Goal: Transaction & Acquisition: Purchase product/service

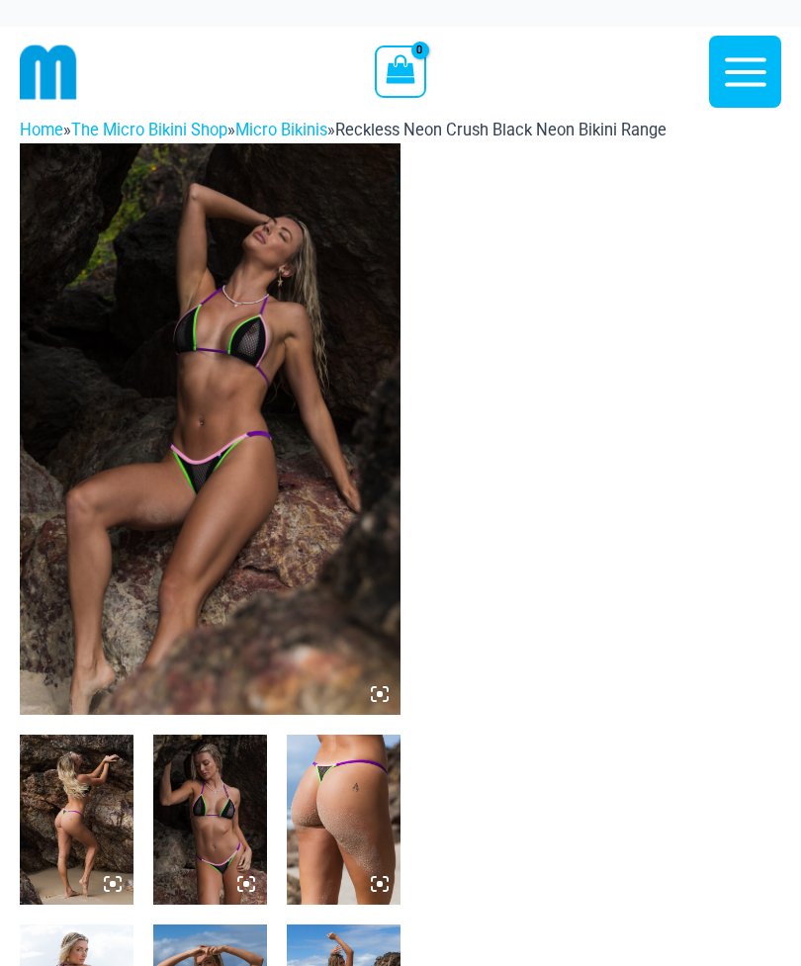
click at [377, 678] on img at bounding box center [210, 428] width 381 height 571
click at [371, 692] on icon at bounding box center [380, 694] width 18 height 18
click at [378, 687] on icon at bounding box center [380, 694] width 18 height 18
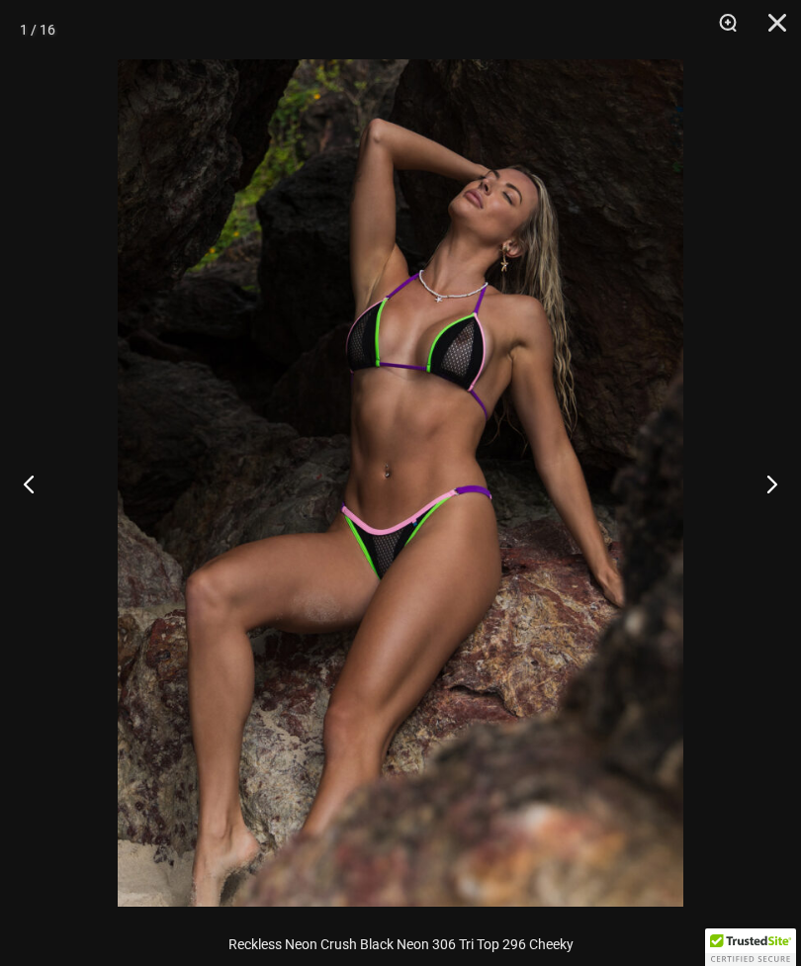
click at [773, 482] on button "Next" at bounding box center [763, 483] width 74 height 99
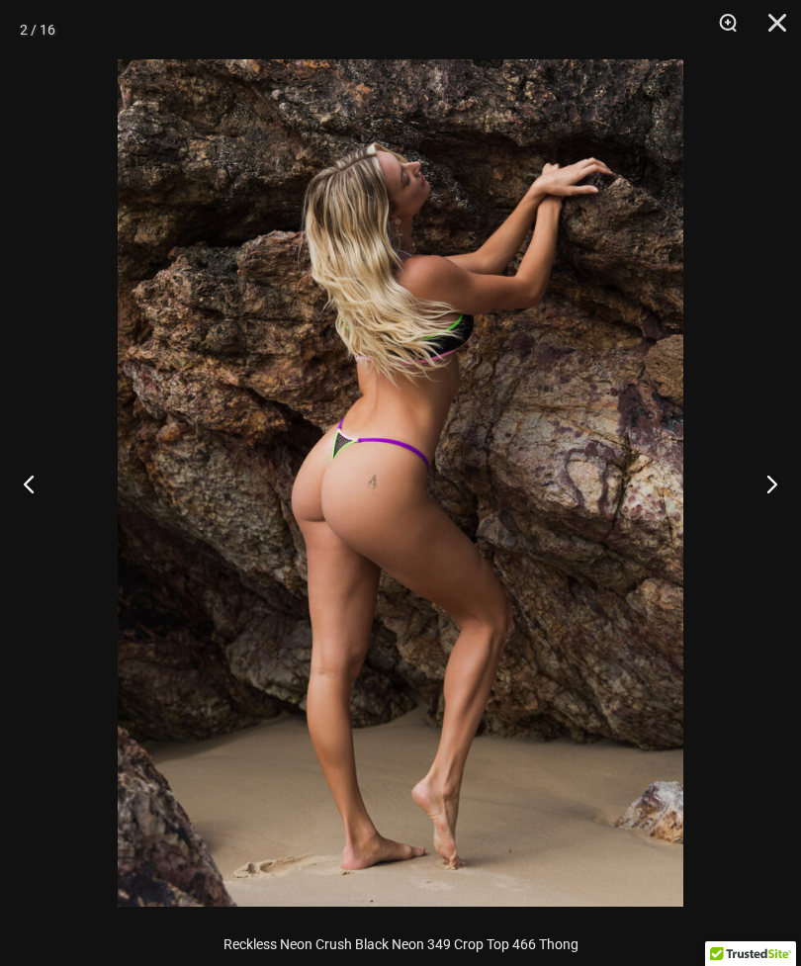
click at [775, 481] on button "Next" at bounding box center [763, 483] width 74 height 99
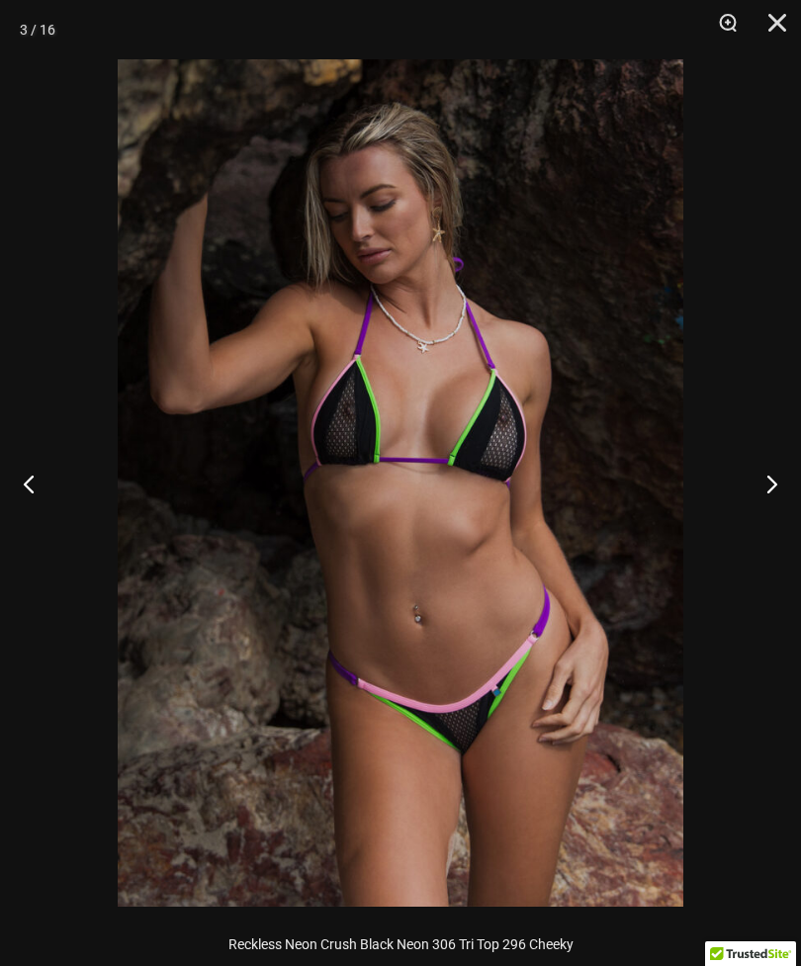
click at [774, 487] on button "Next" at bounding box center [763, 483] width 74 height 99
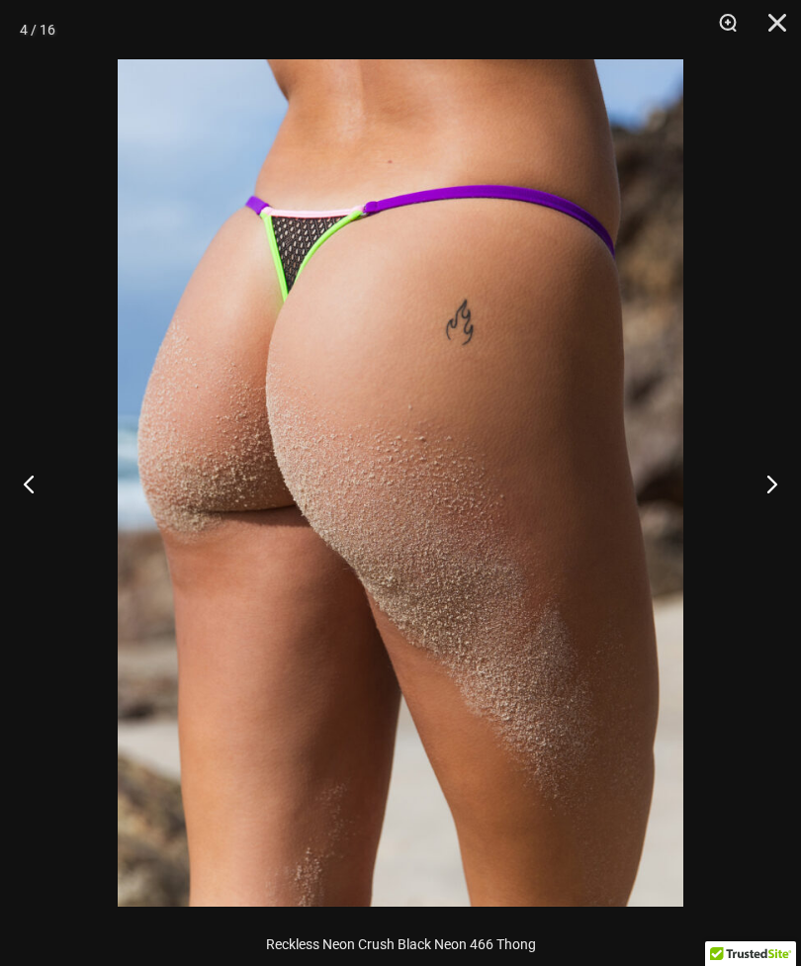
click at [785, 485] on button "Next" at bounding box center [763, 483] width 74 height 99
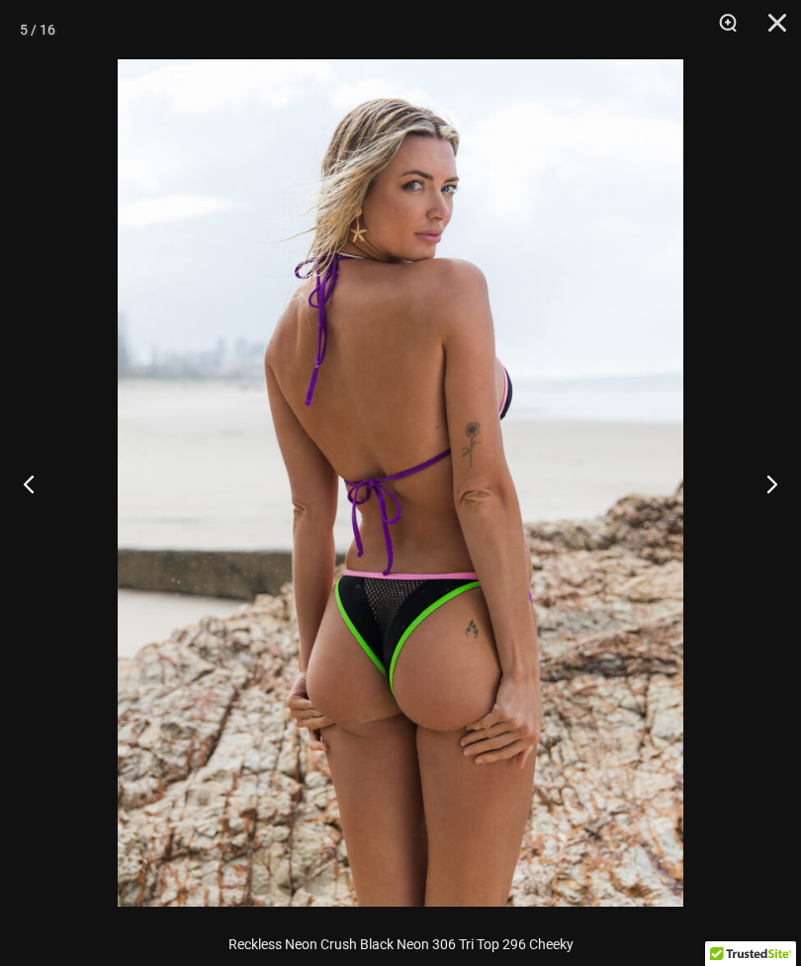
click at [787, 489] on button "Next" at bounding box center [763, 483] width 74 height 99
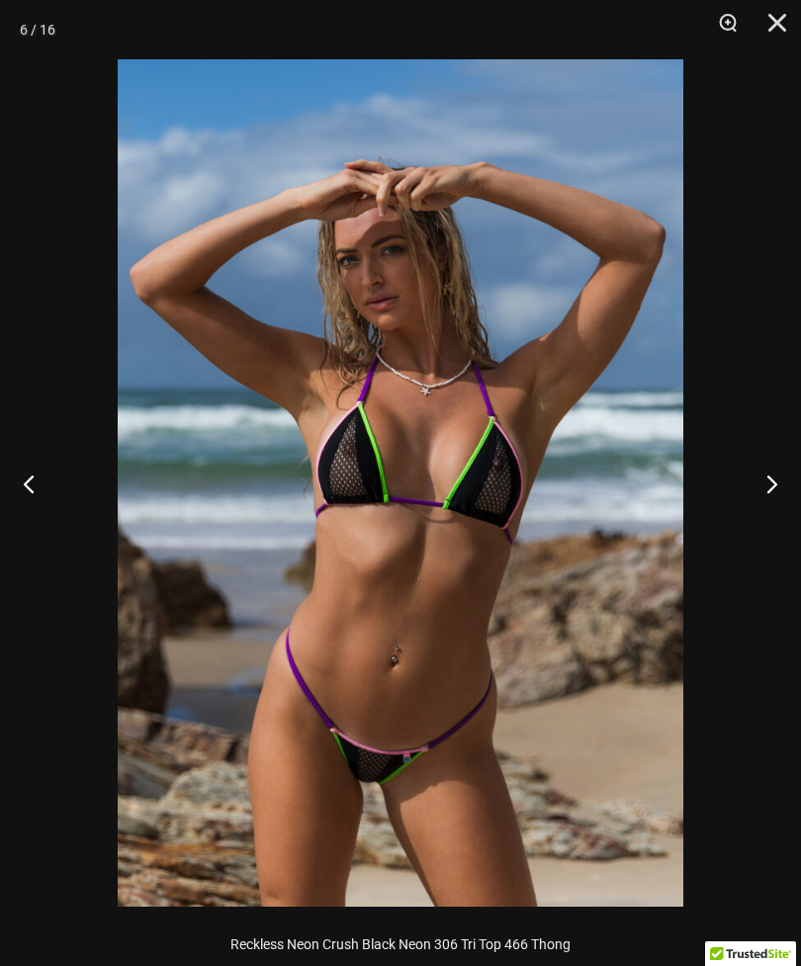
click at [765, 482] on button "Next" at bounding box center [763, 483] width 74 height 99
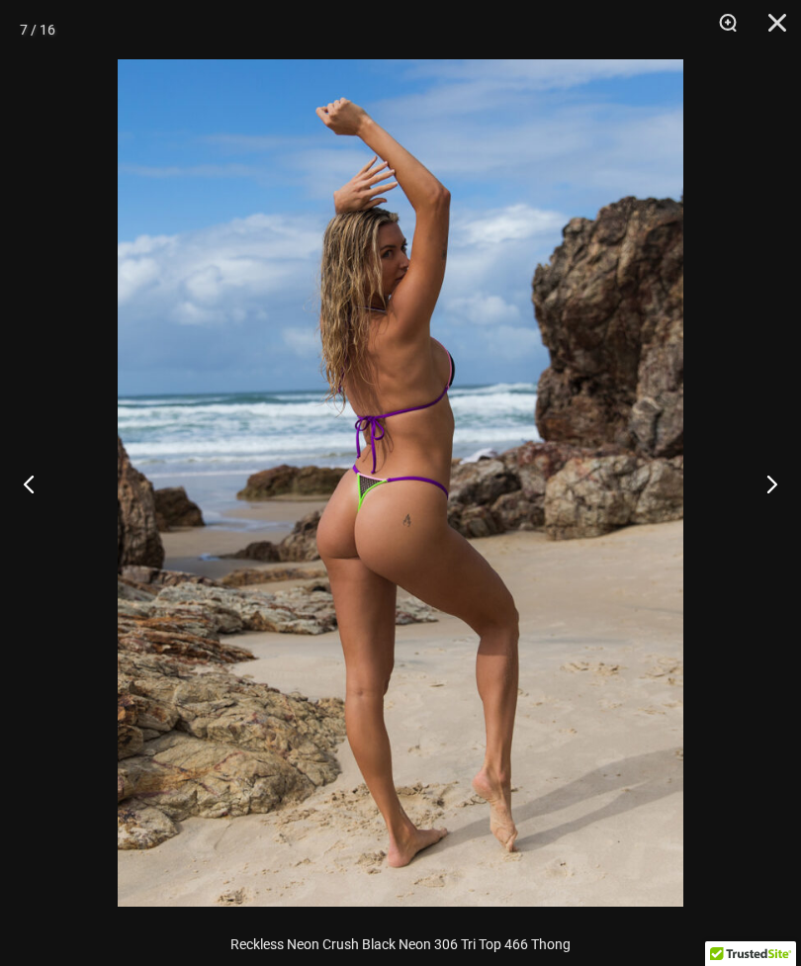
click at [769, 481] on button "Next" at bounding box center [763, 483] width 74 height 99
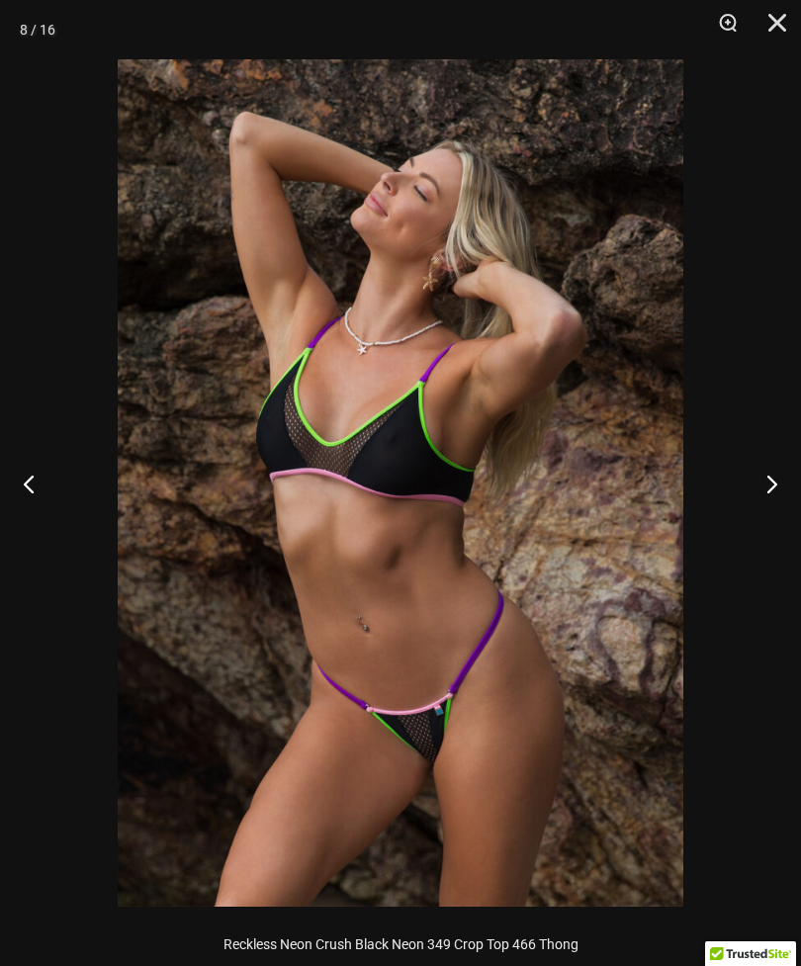
click at [756, 482] on button "Next" at bounding box center [763, 483] width 74 height 99
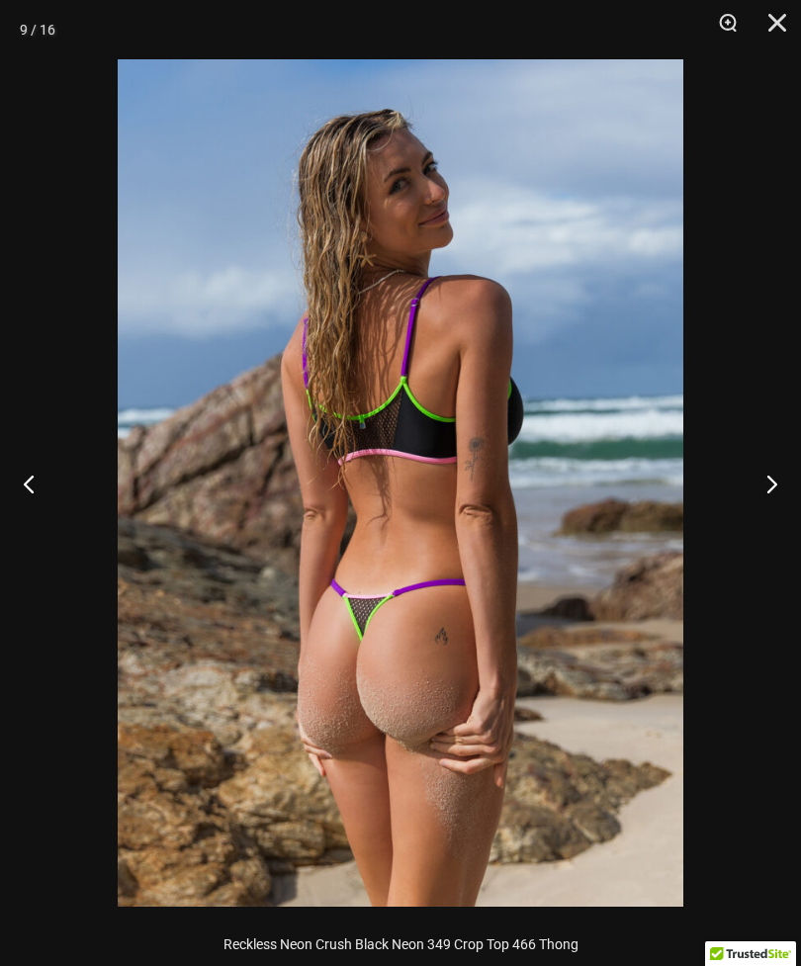
click at [760, 491] on button "Next" at bounding box center [763, 483] width 74 height 99
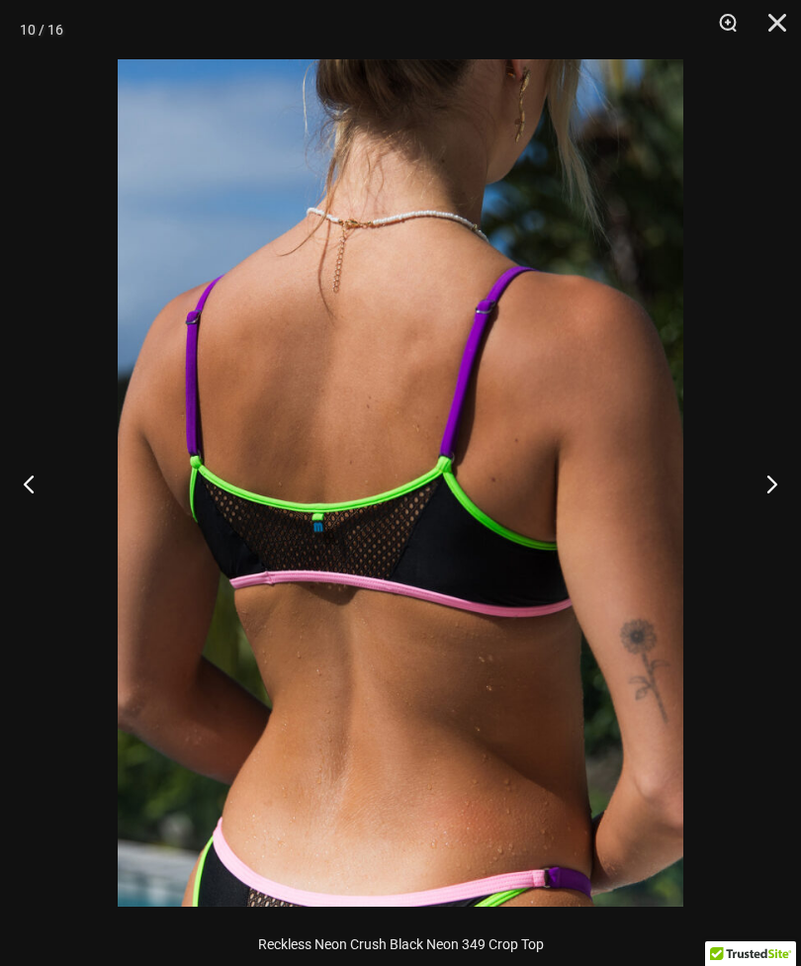
click at [759, 496] on button "Next" at bounding box center [763, 483] width 74 height 99
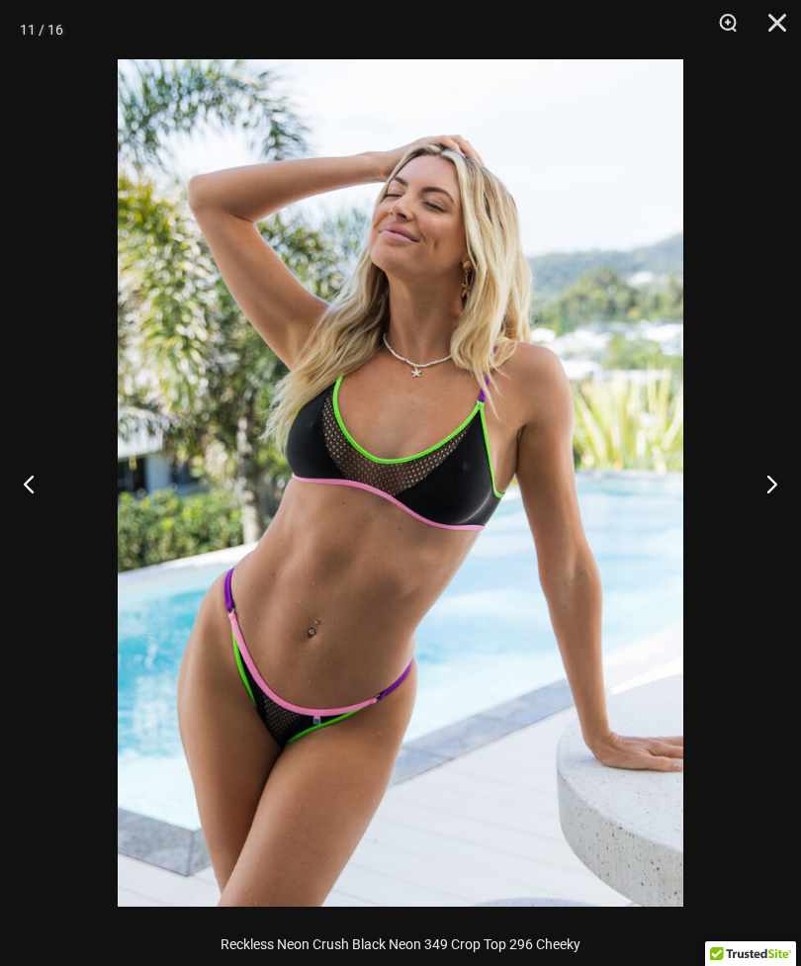
click at [752, 489] on button "Next" at bounding box center [763, 483] width 74 height 99
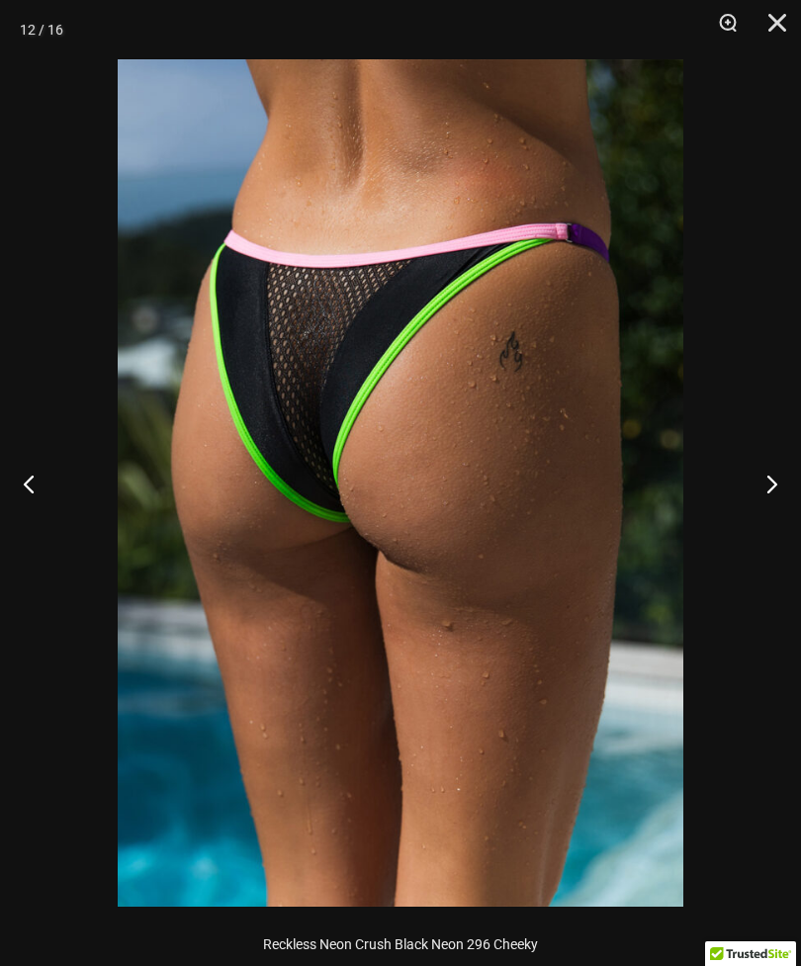
click at [759, 488] on button "Next" at bounding box center [763, 483] width 74 height 99
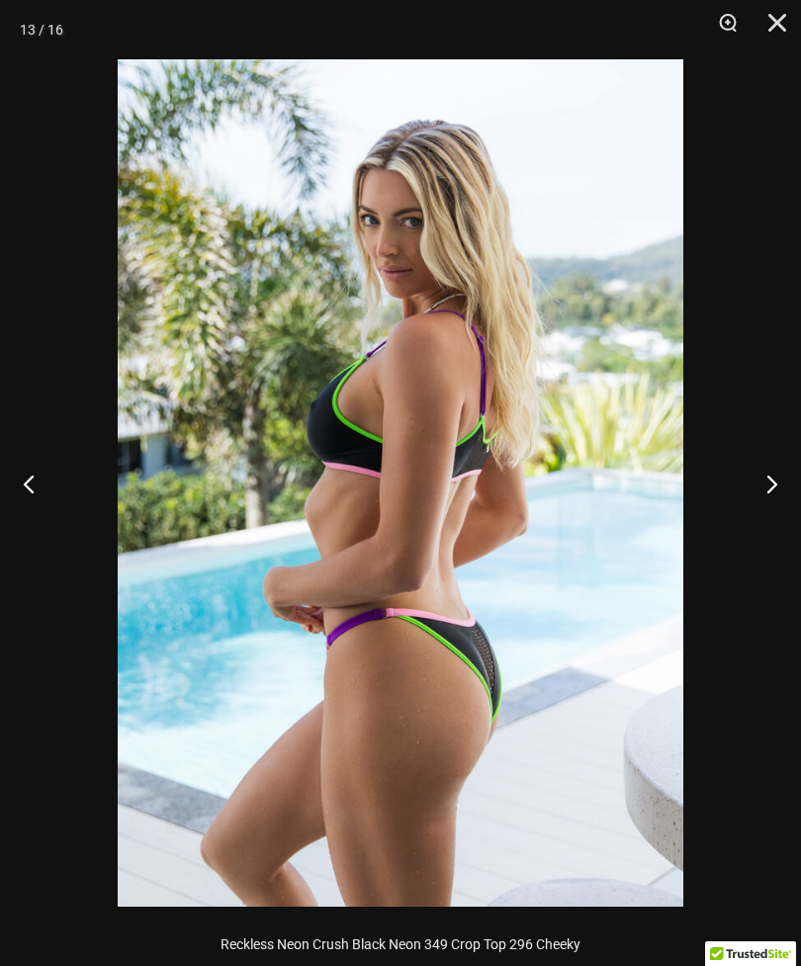
click at [754, 489] on button "Next" at bounding box center [763, 483] width 74 height 99
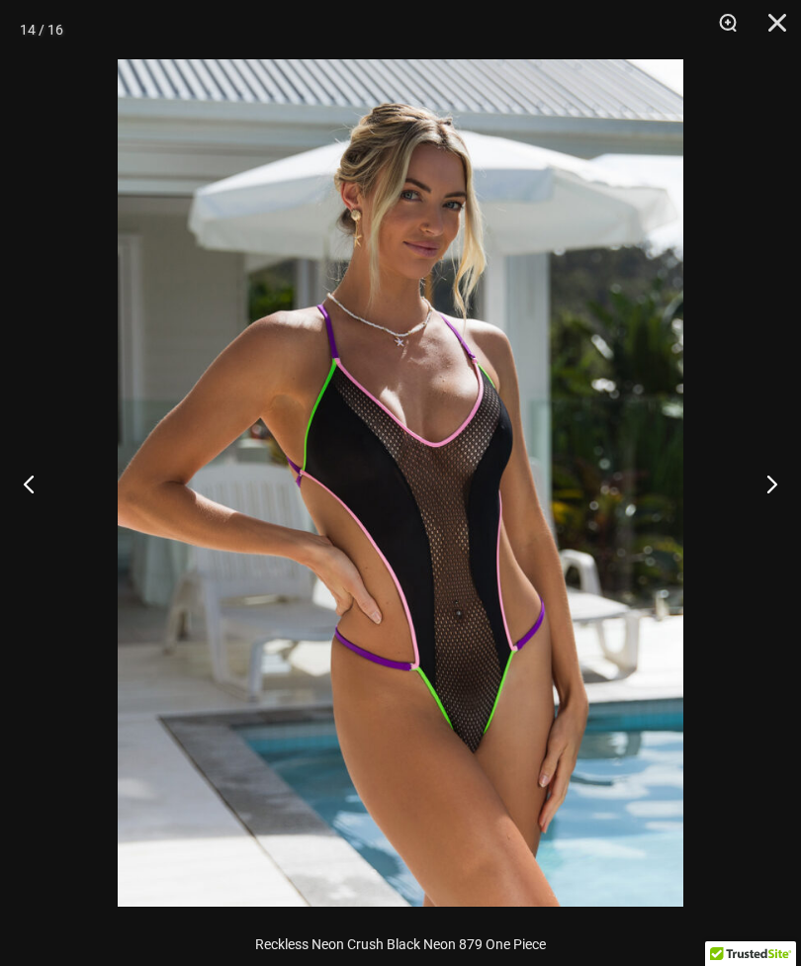
click at [766, 481] on button "Next" at bounding box center [763, 483] width 74 height 99
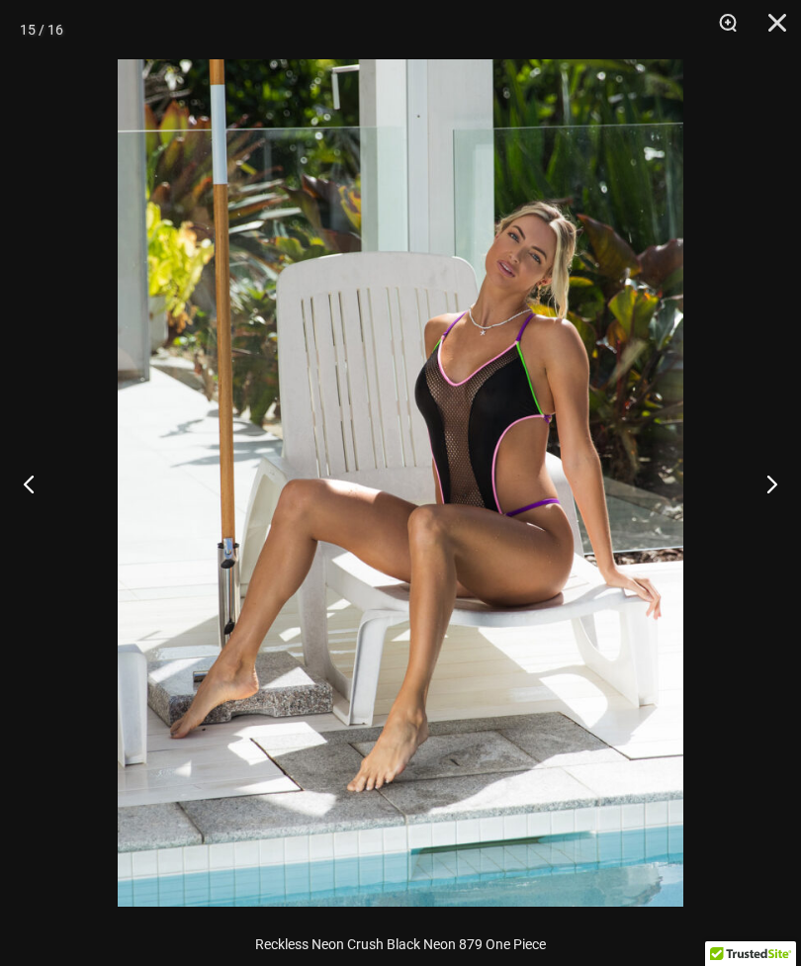
click at [759, 482] on button "Next" at bounding box center [763, 483] width 74 height 99
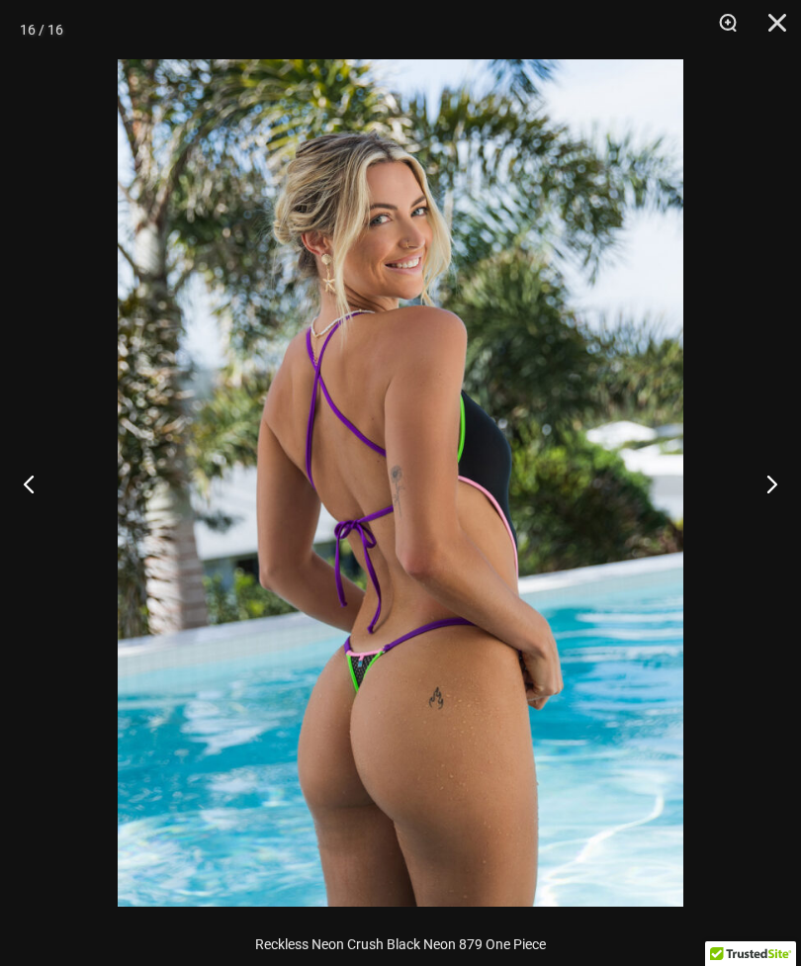
click at [770, 32] on button "Close" at bounding box center [769, 29] width 49 height 59
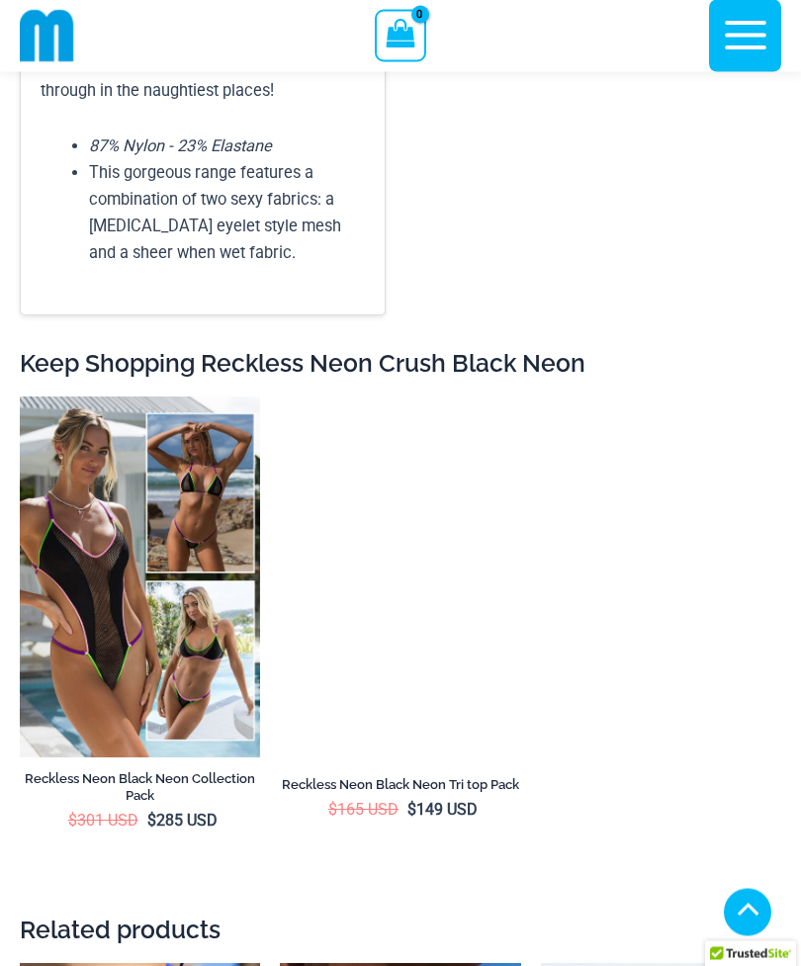
scroll to position [7610, 0]
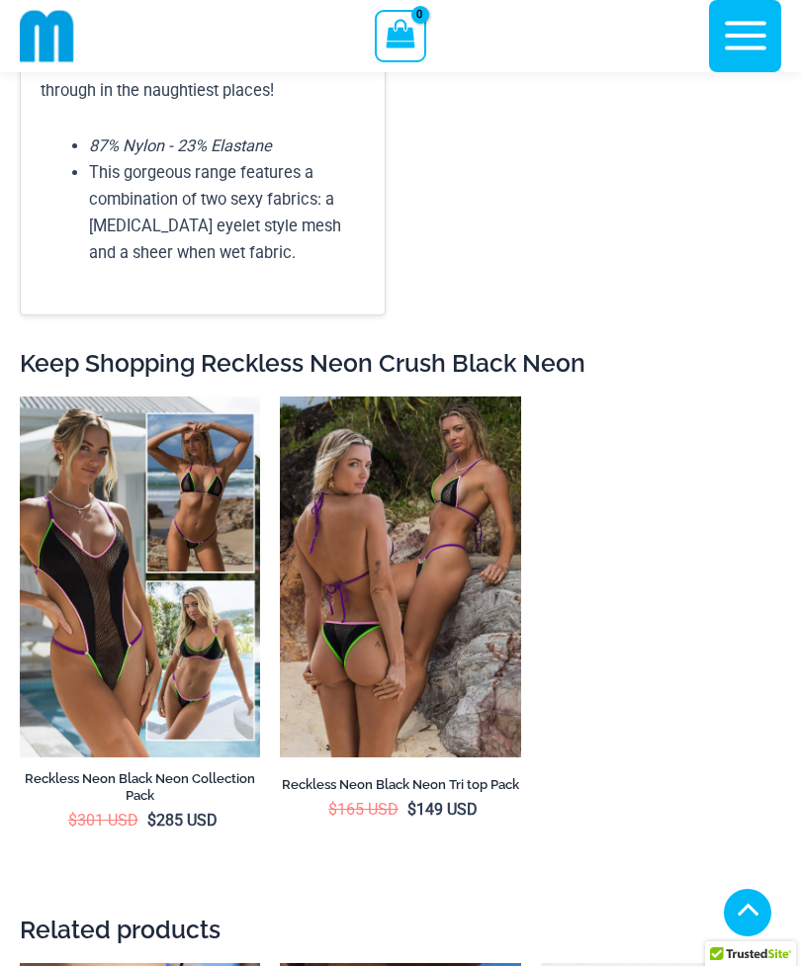
click at [20, 396] on img at bounding box center [20, 396] width 0 height 0
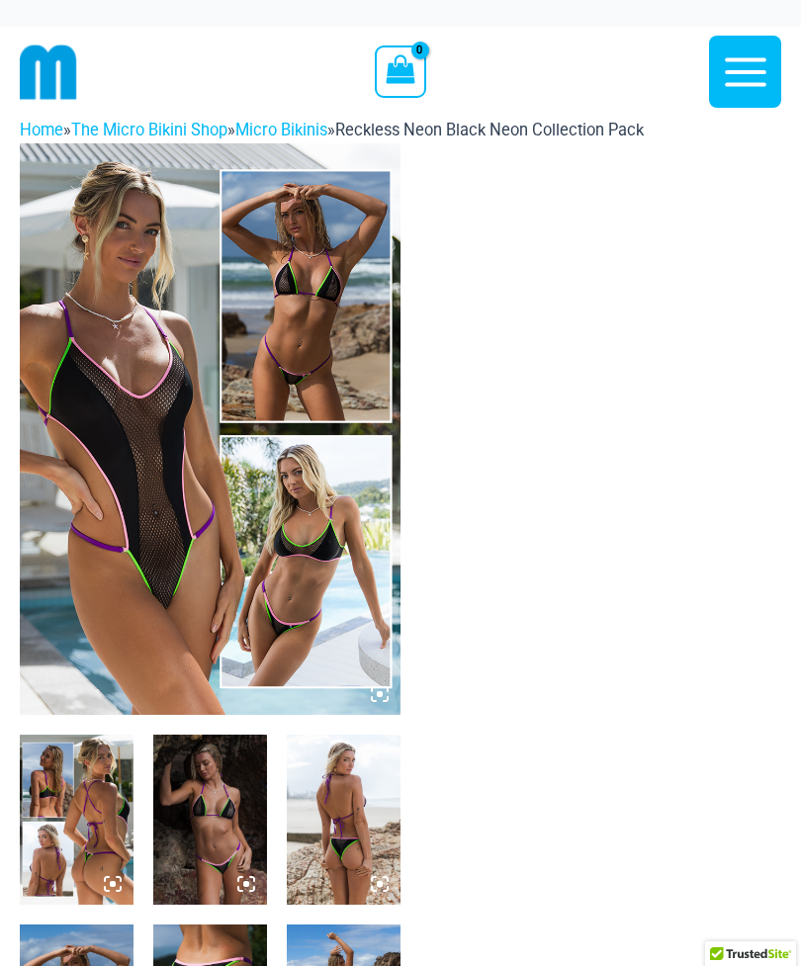
click at [382, 690] on icon at bounding box center [380, 694] width 18 height 18
click at [381, 691] on icon at bounding box center [380, 694] width 6 height 6
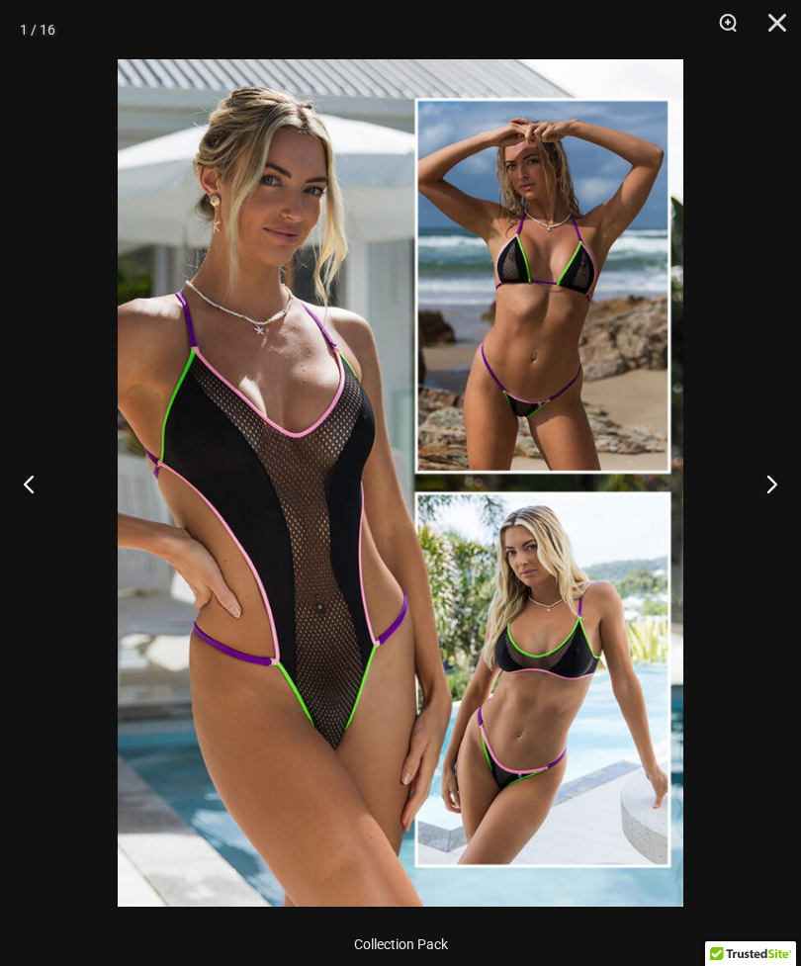
click at [767, 473] on button "Next" at bounding box center [763, 483] width 74 height 99
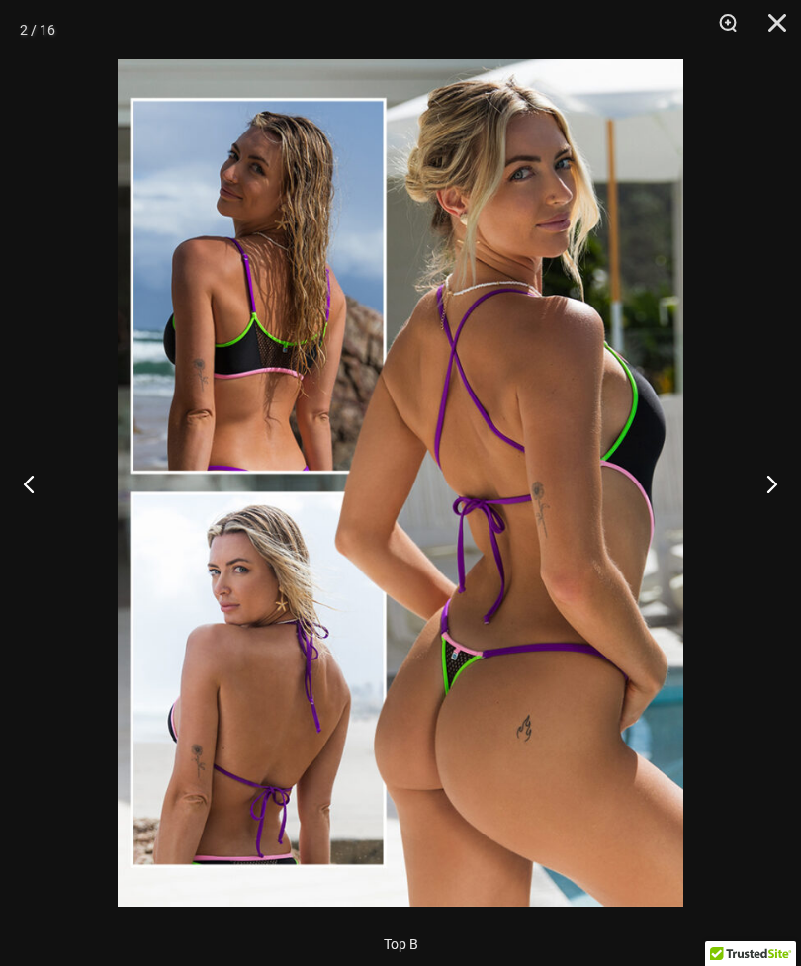
click at [771, 468] on button "Next" at bounding box center [763, 483] width 74 height 99
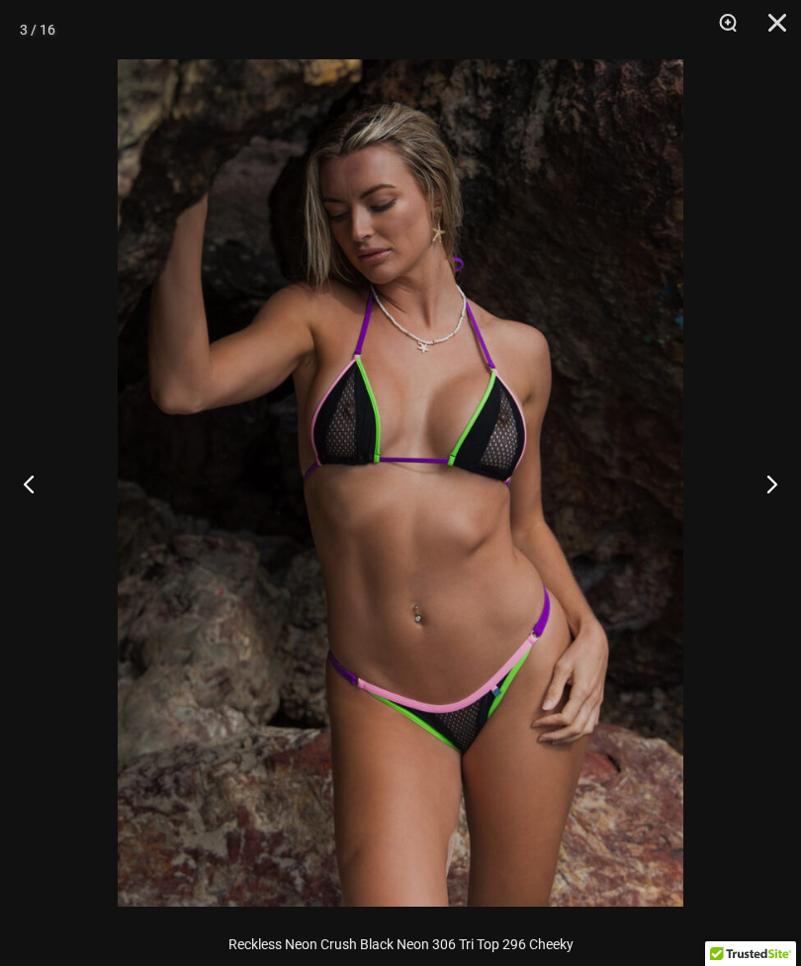
click at [774, 474] on button "Next" at bounding box center [763, 483] width 74 height 99
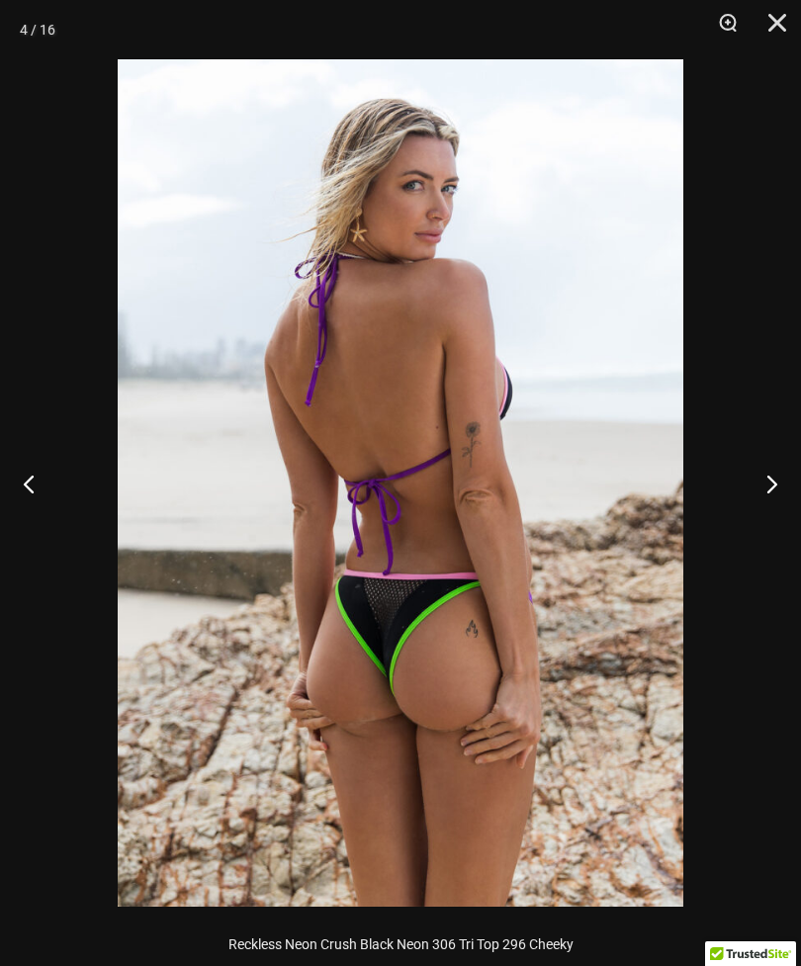
click at [773, 475] on button "Next" at bounding box center [763, 483] width 74 height 99
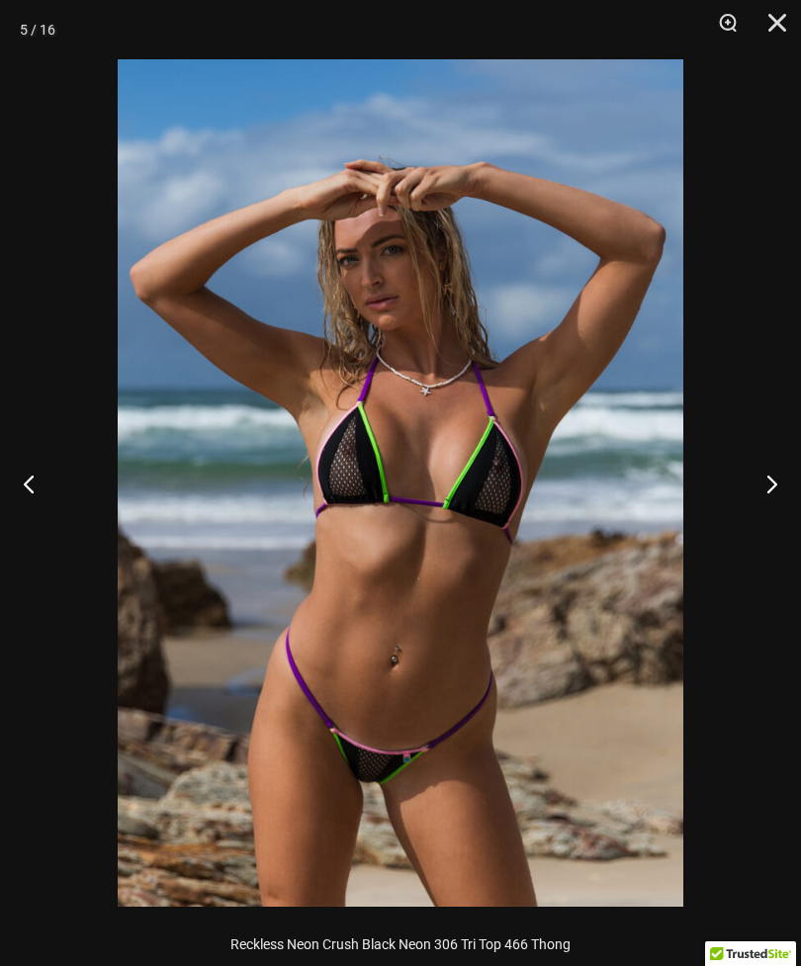
click at [774, 473] on button "Next" at bounding box center [763, 483] width 74 height 99
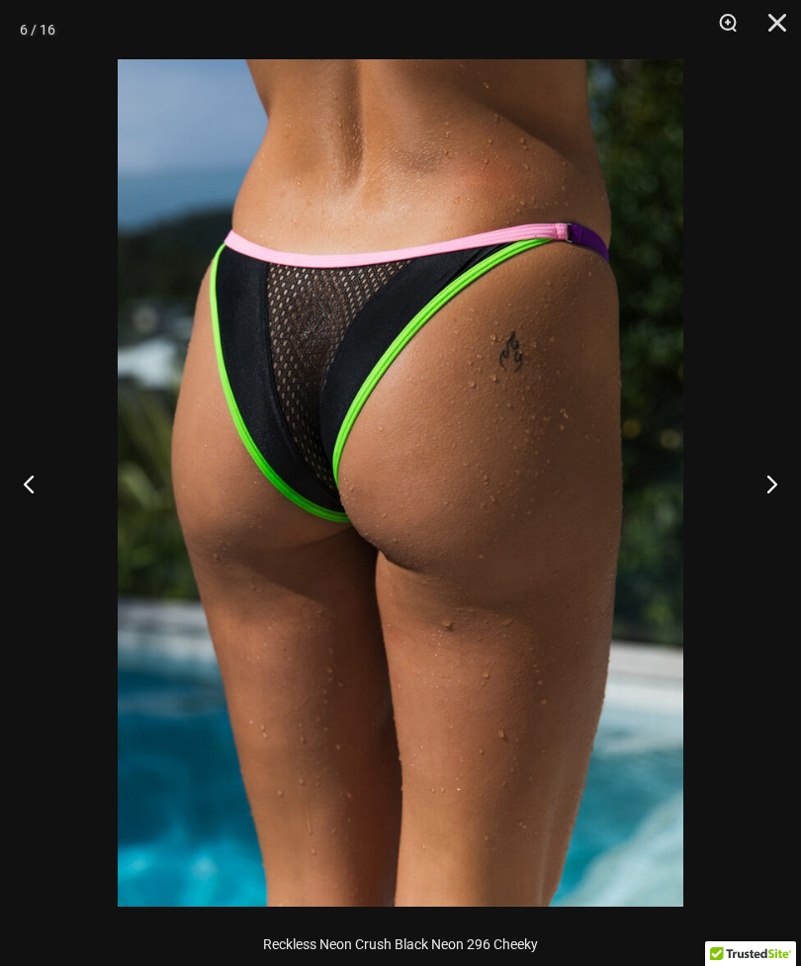
click at [775, 471] on button "Next" at bounding box center [763, 483] width 74 height 99
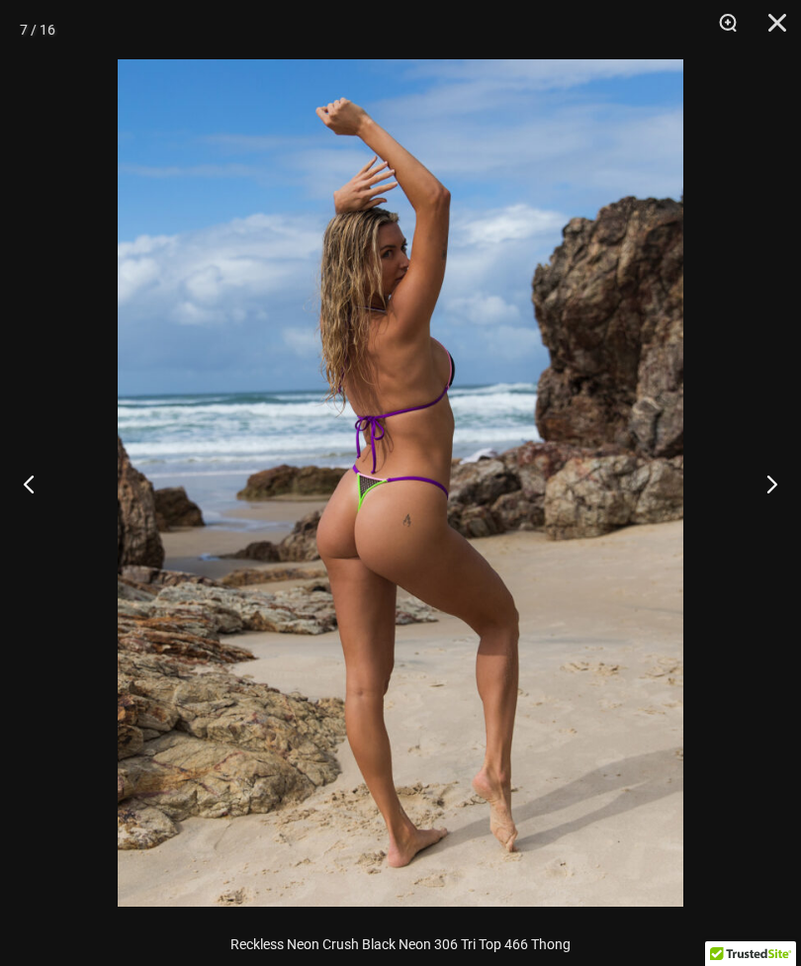
click at [776, 474] on button "Next" at bounding box center [763, 483] width 74 height 99
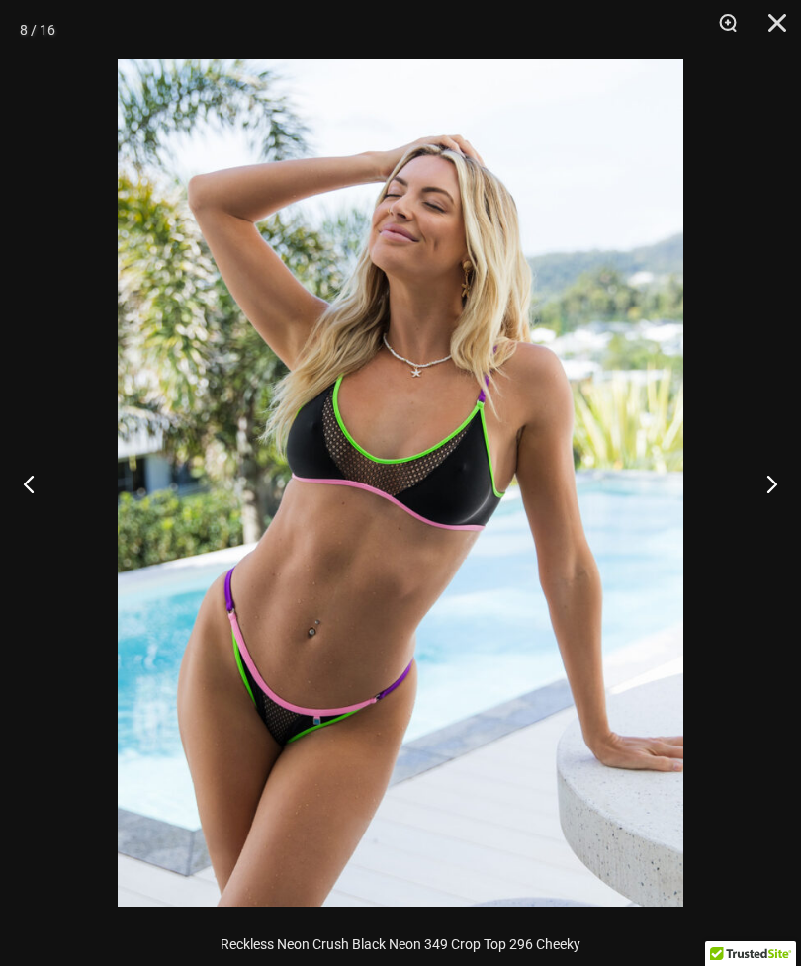
click at [774, 473] on button "Next" at bounding box center [763, 483] width 74 height 99
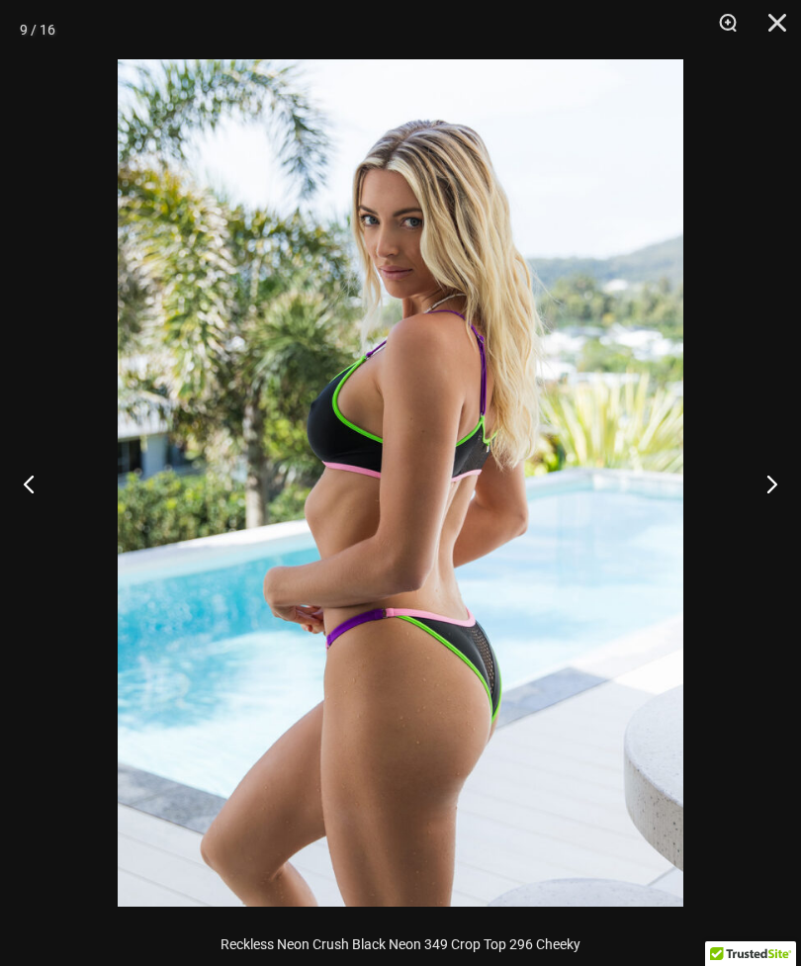
click at [774, 474] on button "Next" at bounding box center [763, 483] width 74 height 99
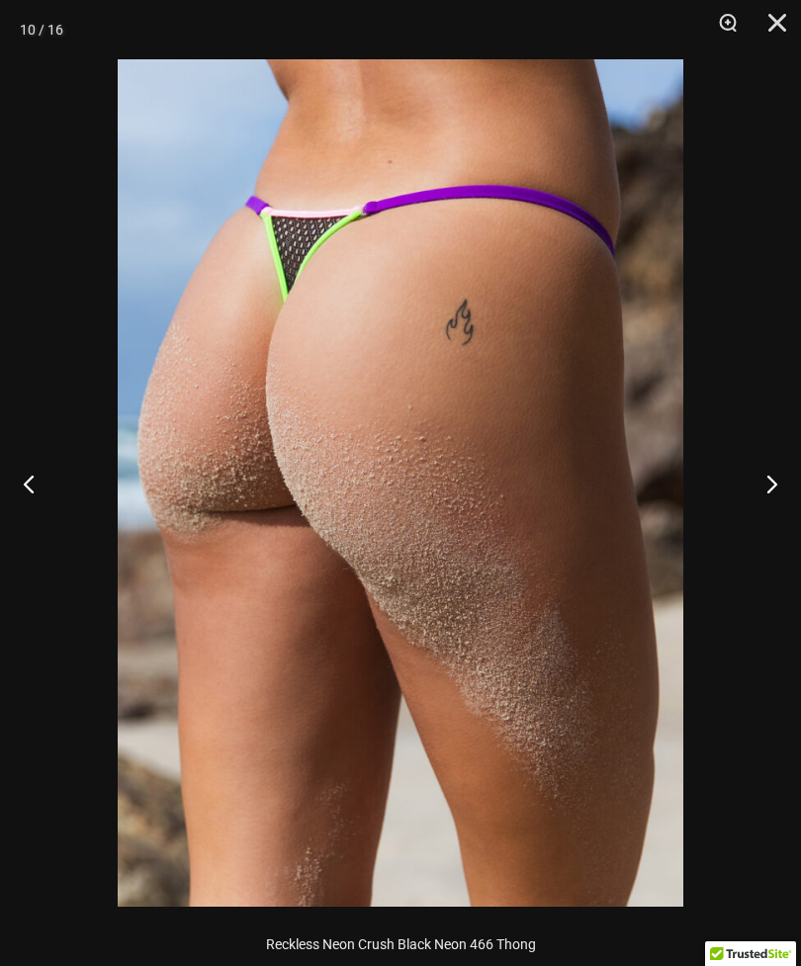
click at [775, 472] on button "Next" at bounding box center [763, 483] width 74 height 99
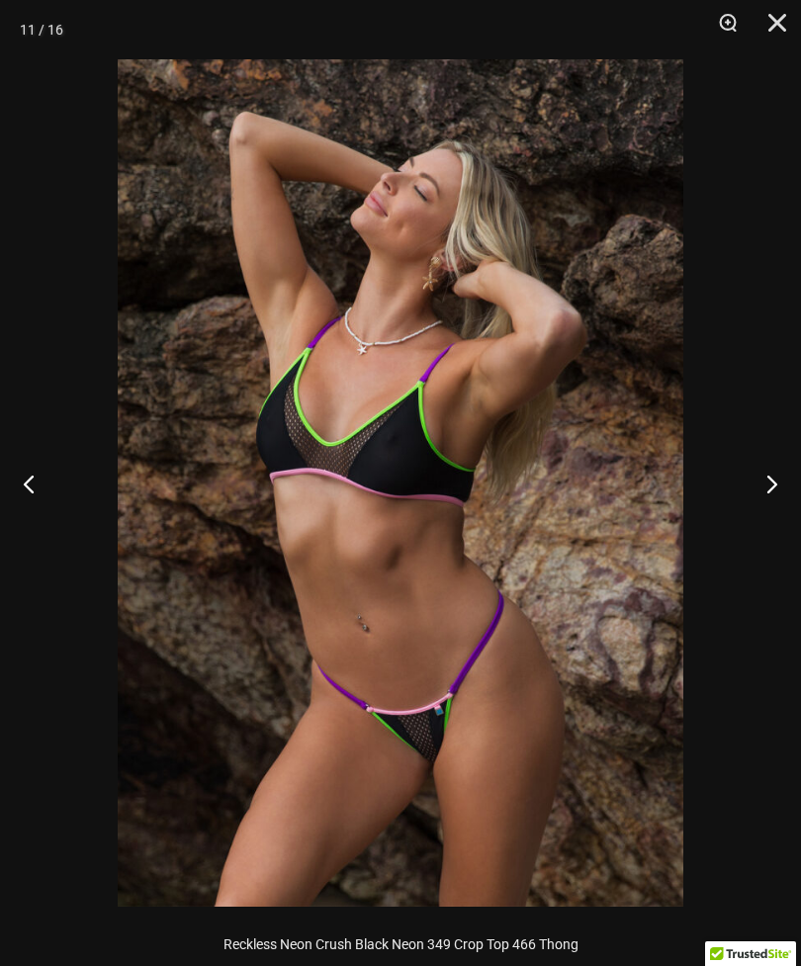
click at [774, 473] on button "Next" at bounding box center [763, 483] width 74 height 99
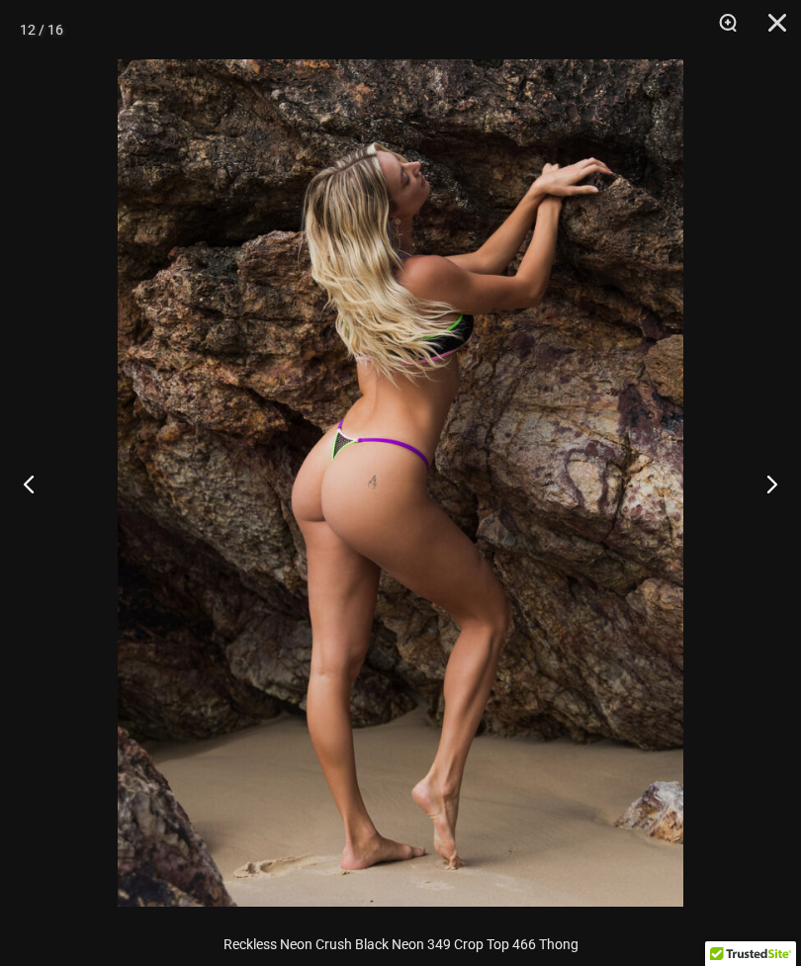
click at [773, 473] on button "Next" at bounding box center [763, 483] width 74 height 99
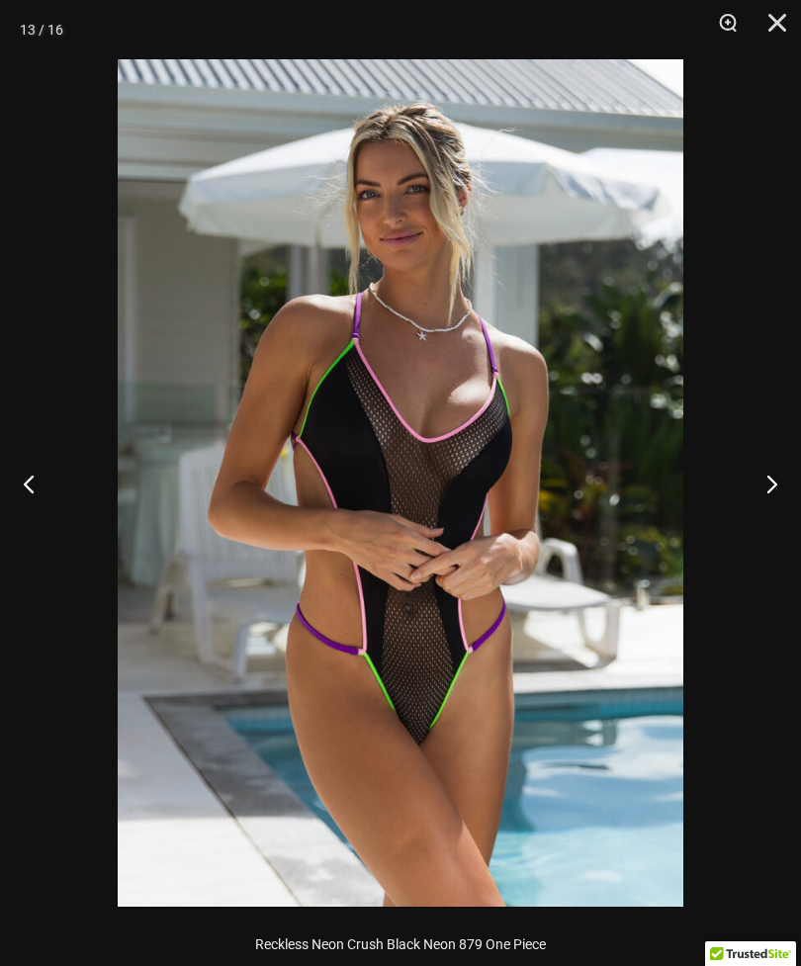
click at [759, 479] on button "Next" at bounding box center [763, 483] width 74 height 99
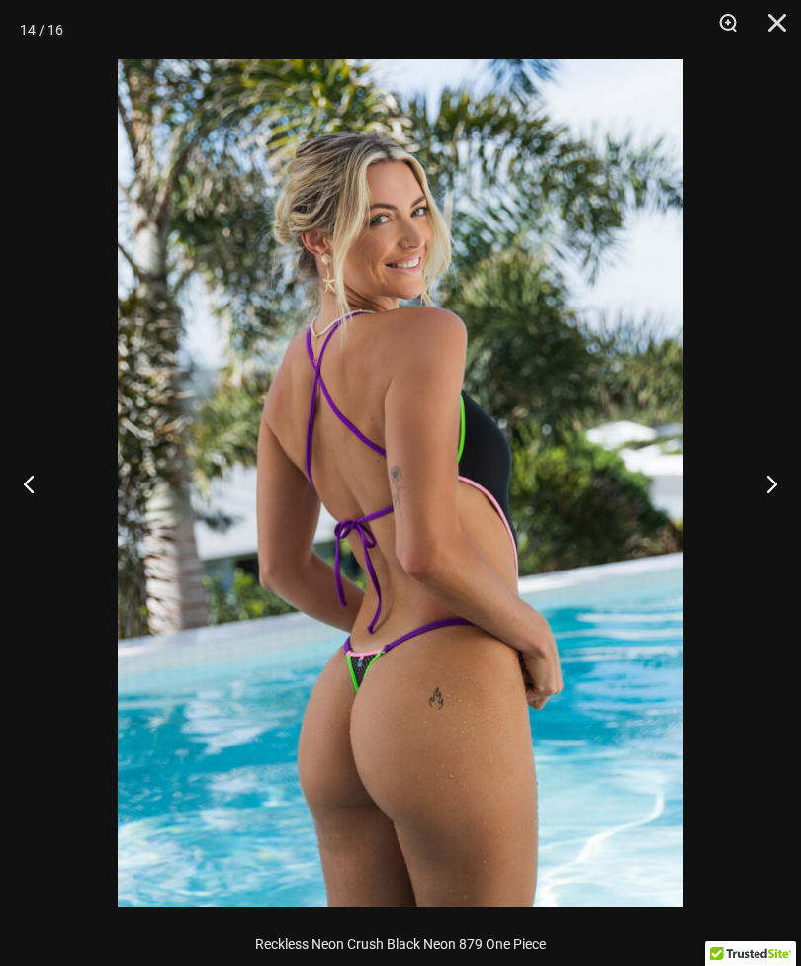
click at [763, 486] on button "Next" at bounding box center [763, 483] width 74 height 99
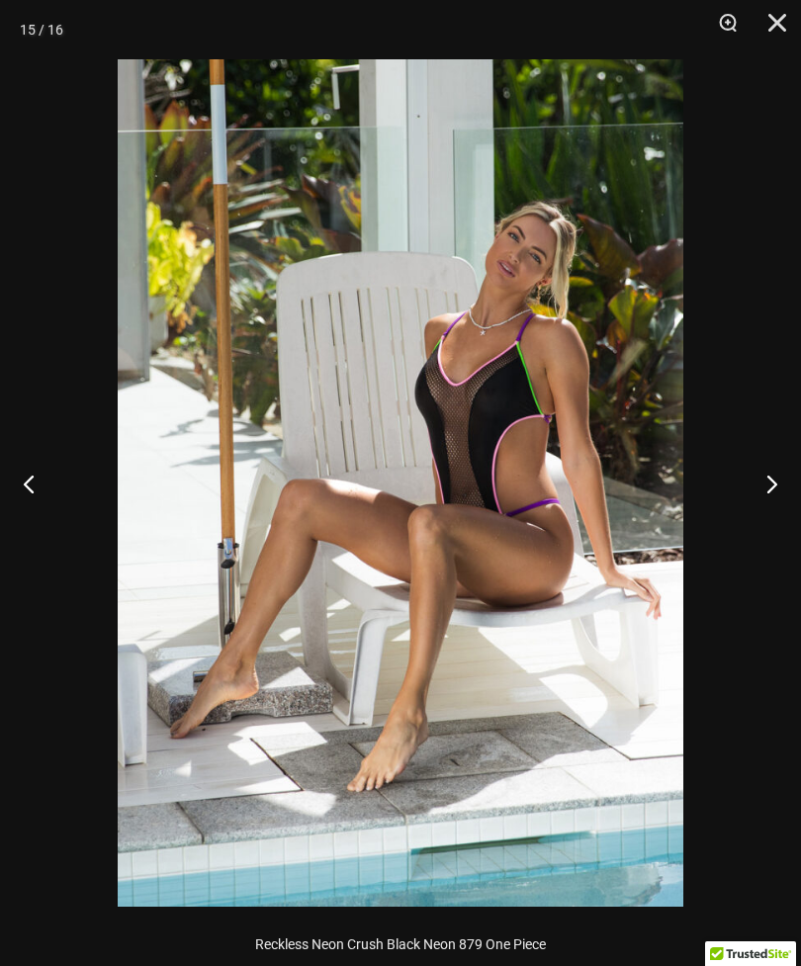
click at [761, 478] on button "Next" at bounding box center [763, 483] width 74 height 99
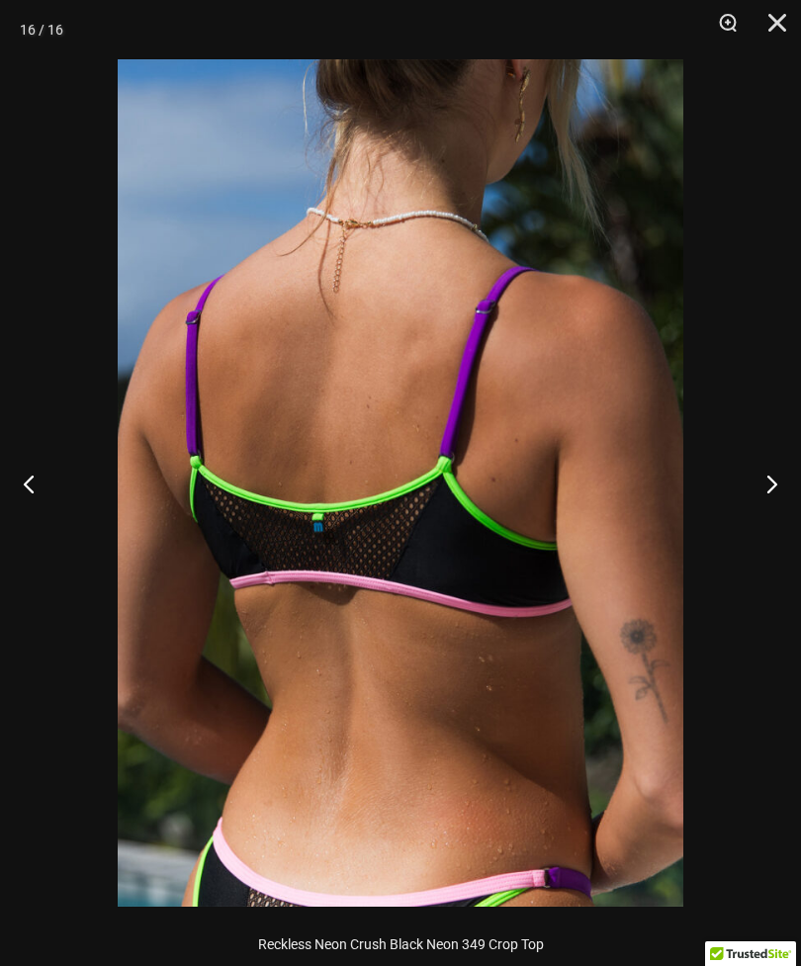
click at [772, 30] on button "Close" at bounding box center [769, 29] width 49 height 59
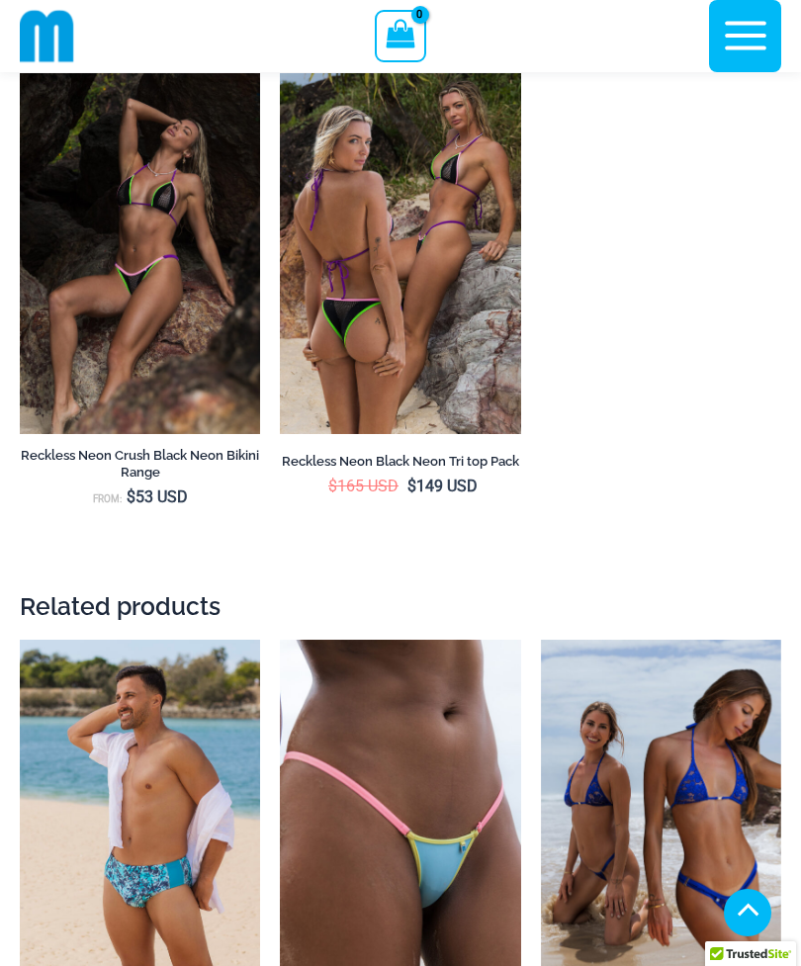
scroll to position [8672, 0]
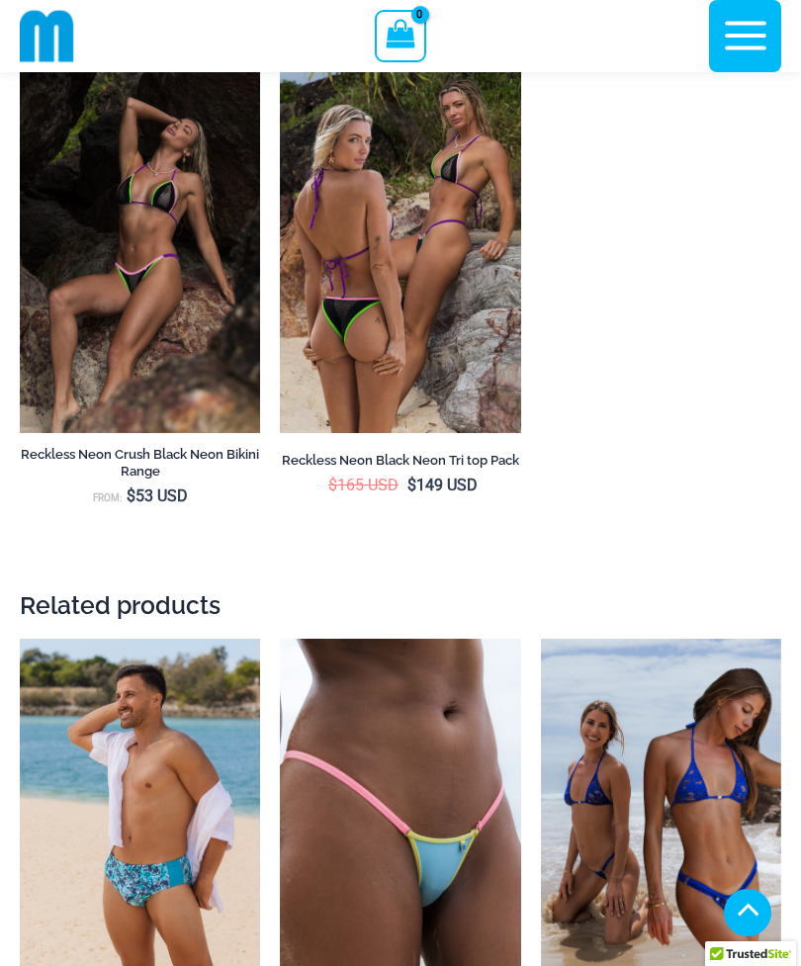
click at [280, 72] on img at bounding box center [280, 72] width 0 height 0
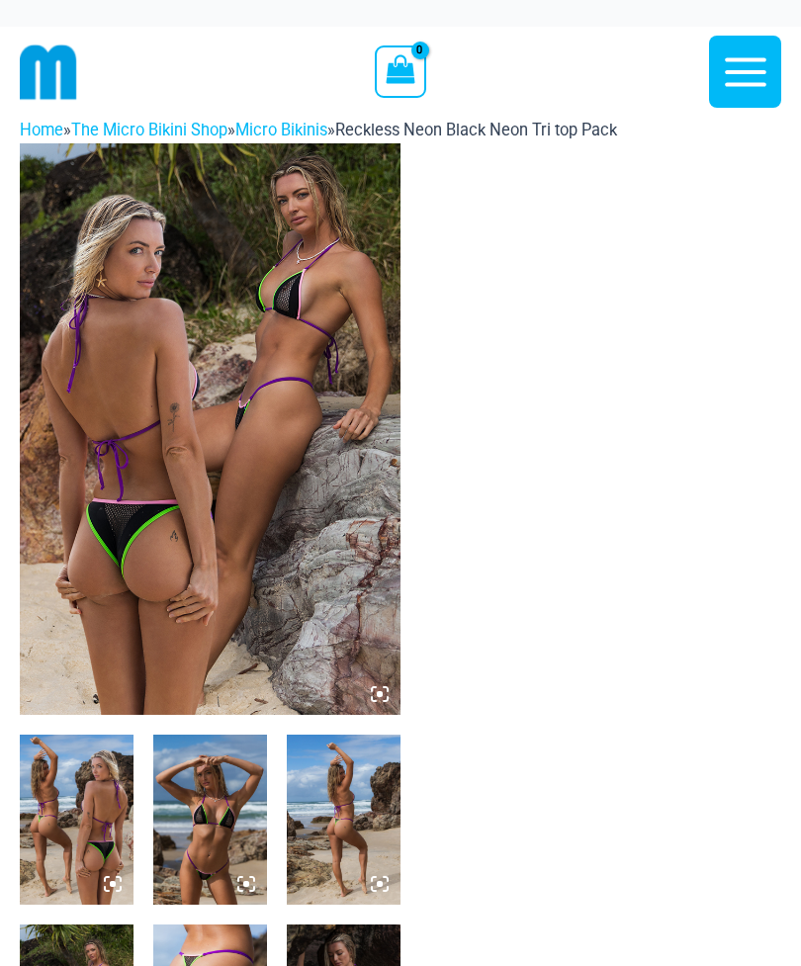
click at [381, 681] on img at bounding box center [210, 428] width 381 height 571
click at [382, 690] on icon at bounding box center [380, 694] width 18 height 18
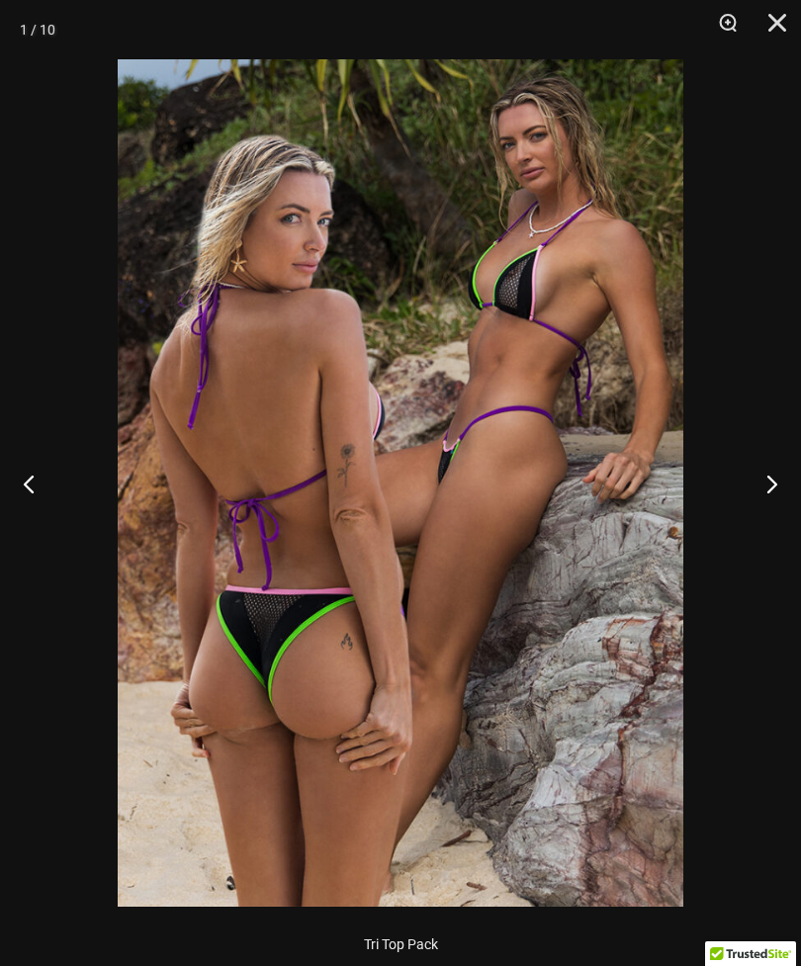
click at [771, 481] on button "Next" at bounding box center [763, 483] width 74 height 99
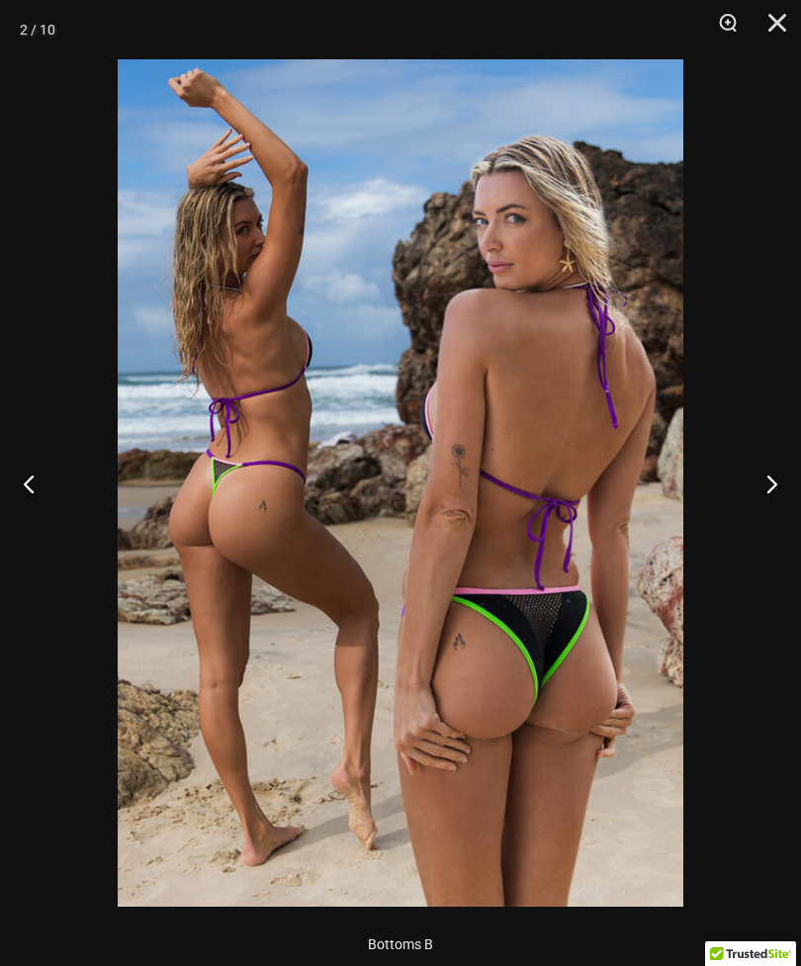
click at [771, 483] on button "Next" at bounding box center [763, 483] width 74 height 99
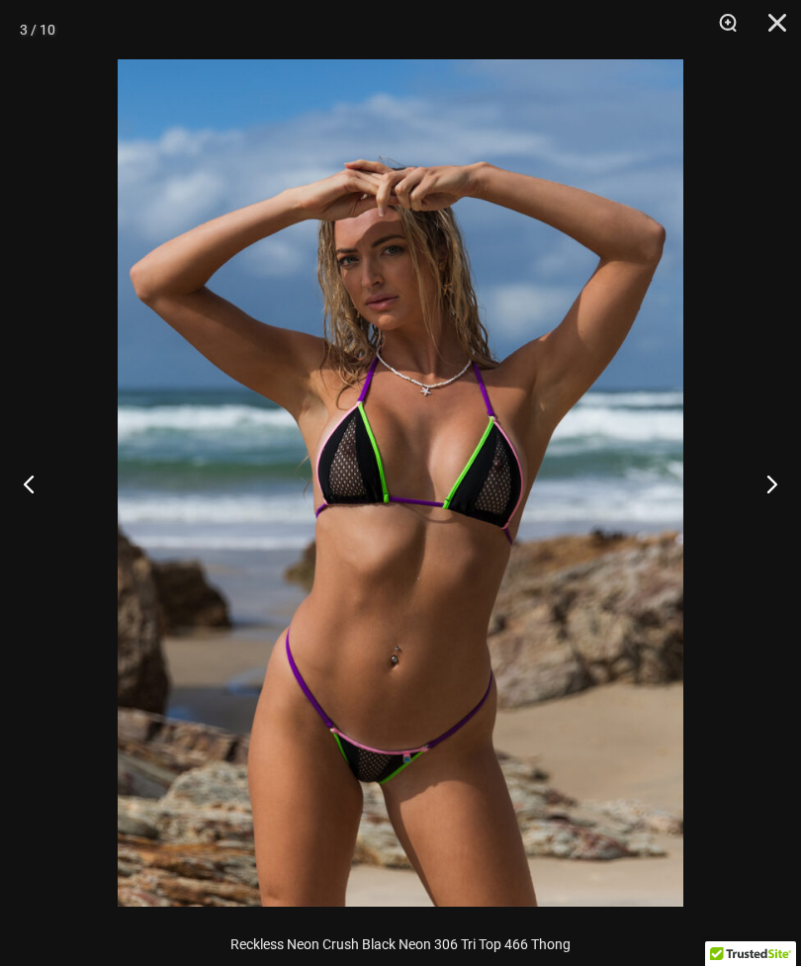
click at [775, 477] on button "Next" at bounding box center [763, 483] width 74 height 99
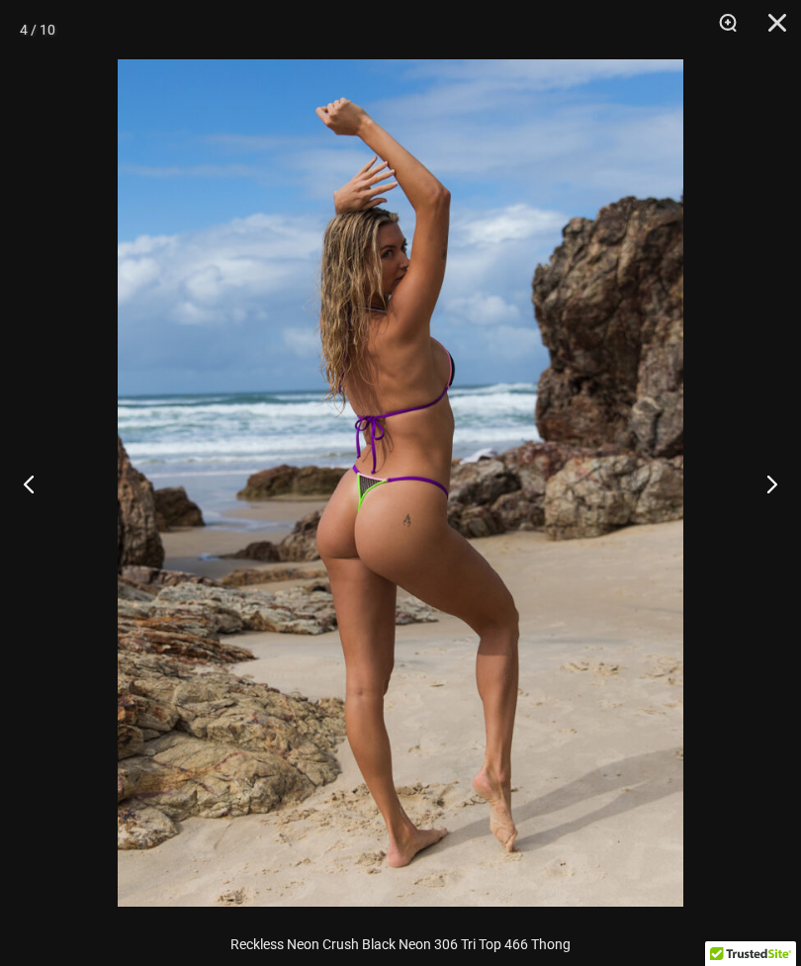
click at [774, 478] on button "Next" at bounding box center [763, 483] width 74 height 99
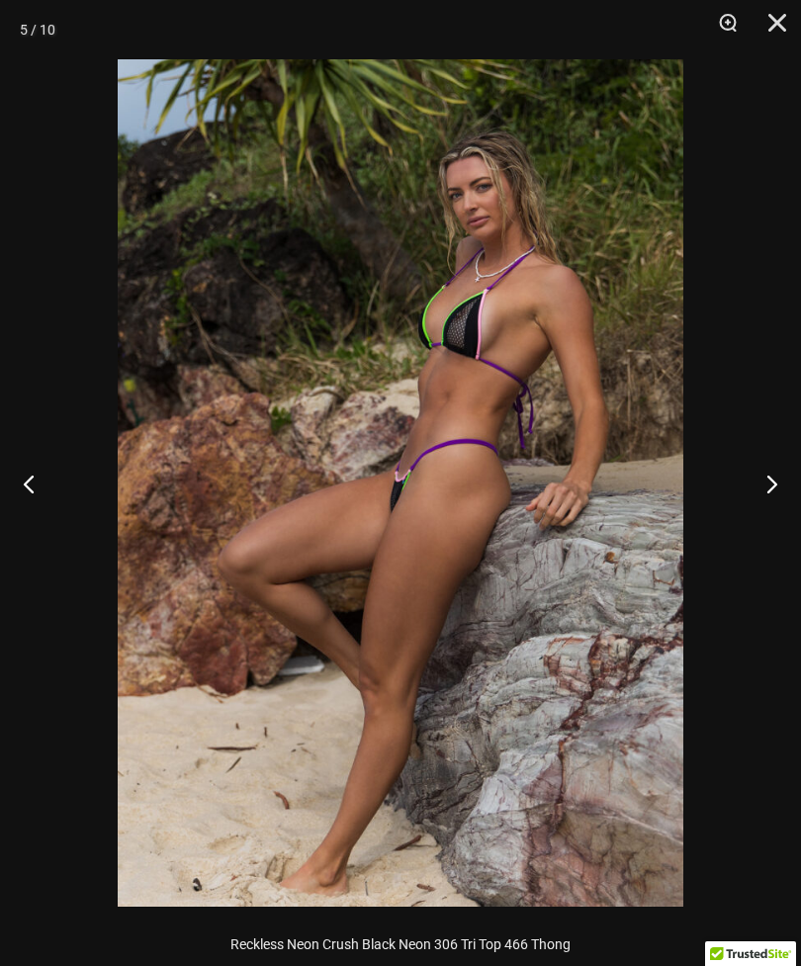
click at [762, 506] on button "Next" at bounding box center [763, 483] width 74 height 99
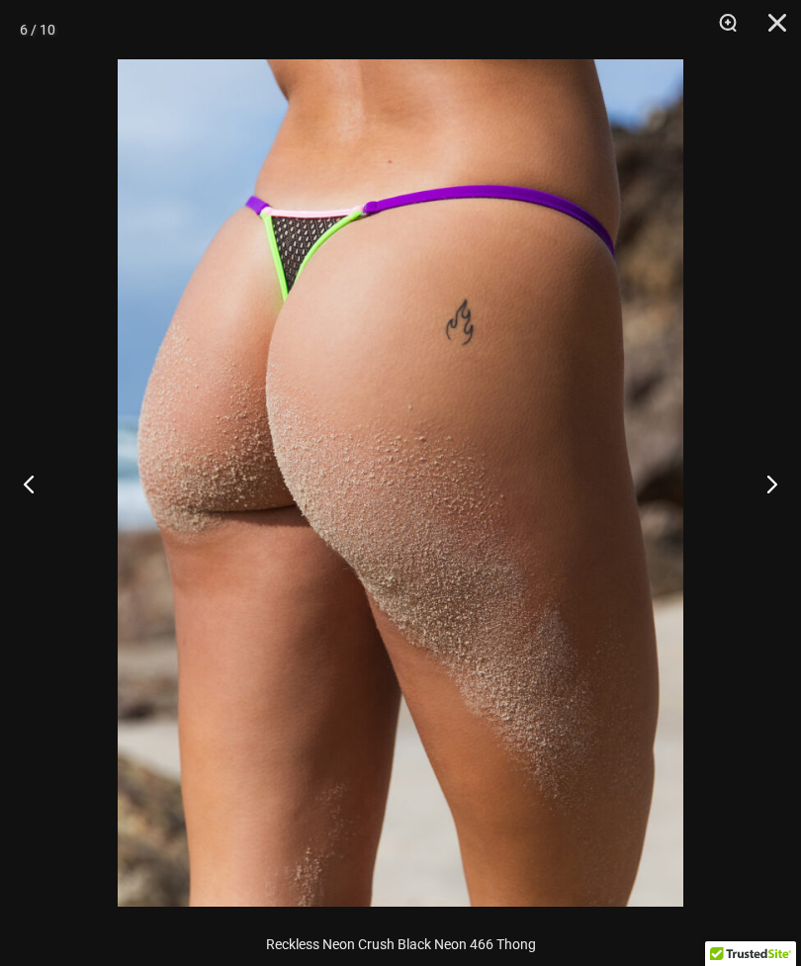
click at [756, 496] on button "Next" at bounding box center [763, 483] width 74 height 99
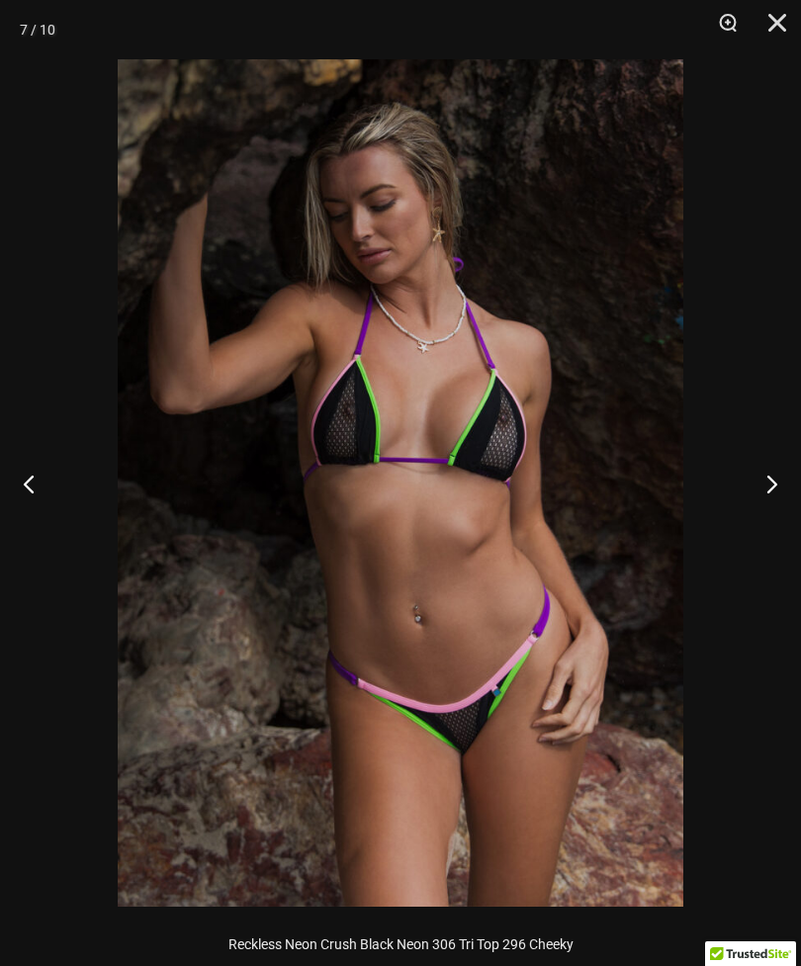
click at [762, 486] on button "Next" at bounding box center [763, 483] width 74 height 99
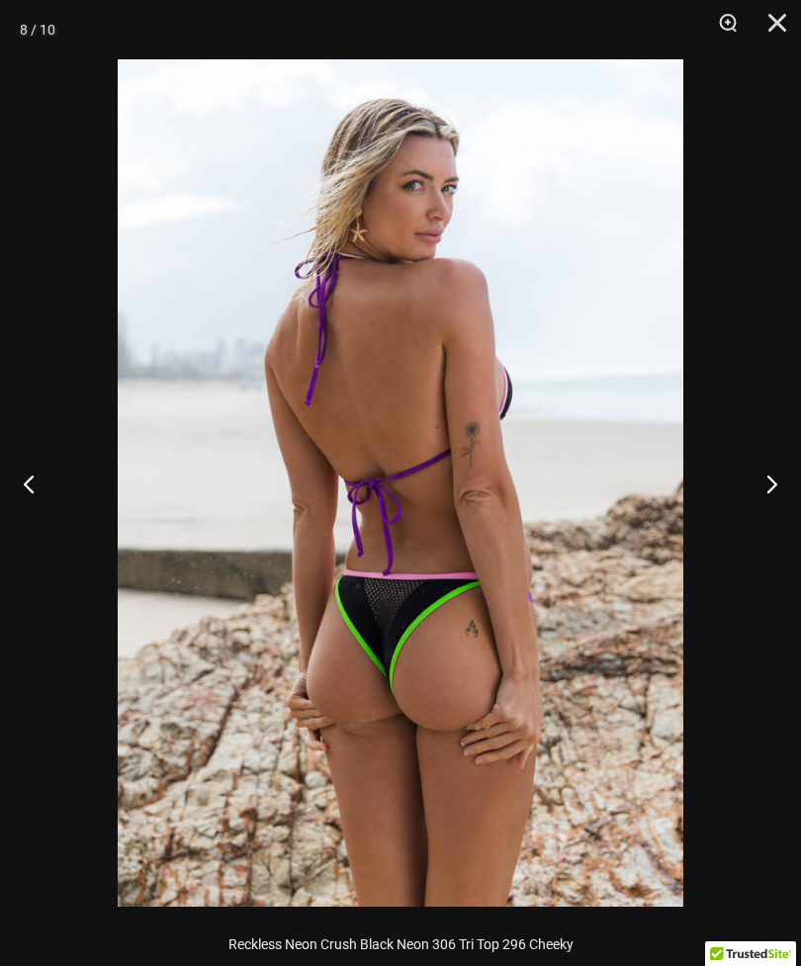
click at [759, 487] on button "Next" at bounding box center [763, 483] width 74 height 99
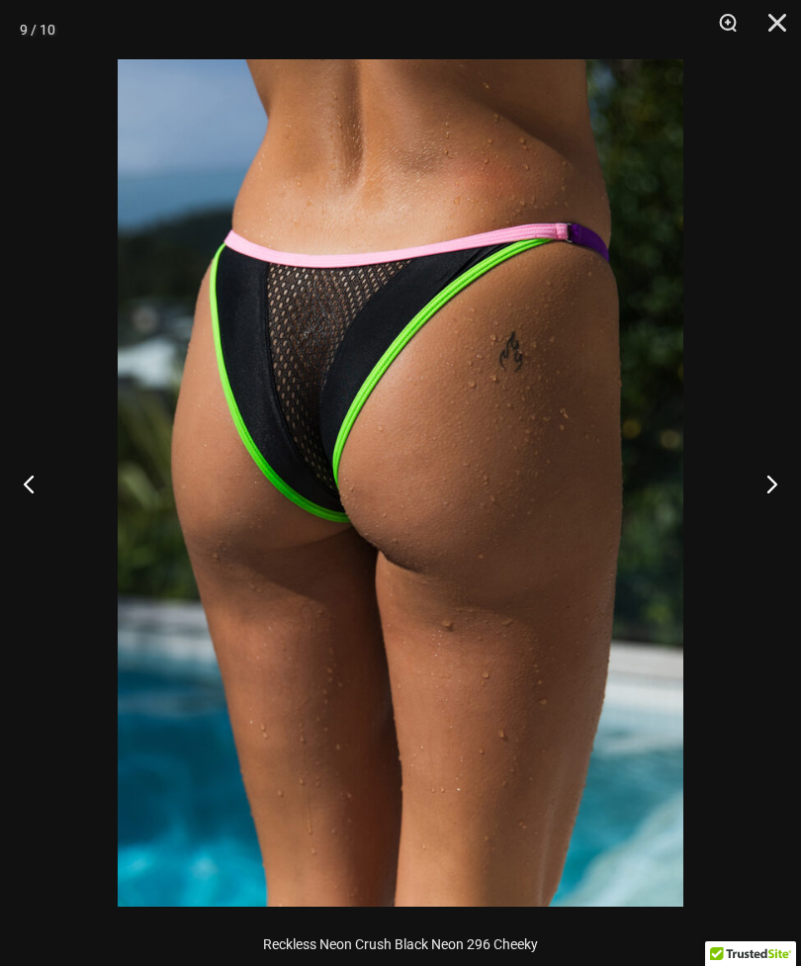
click at [763, 484] on button "Next" at bounding box center [763, 483] width 74 height 99
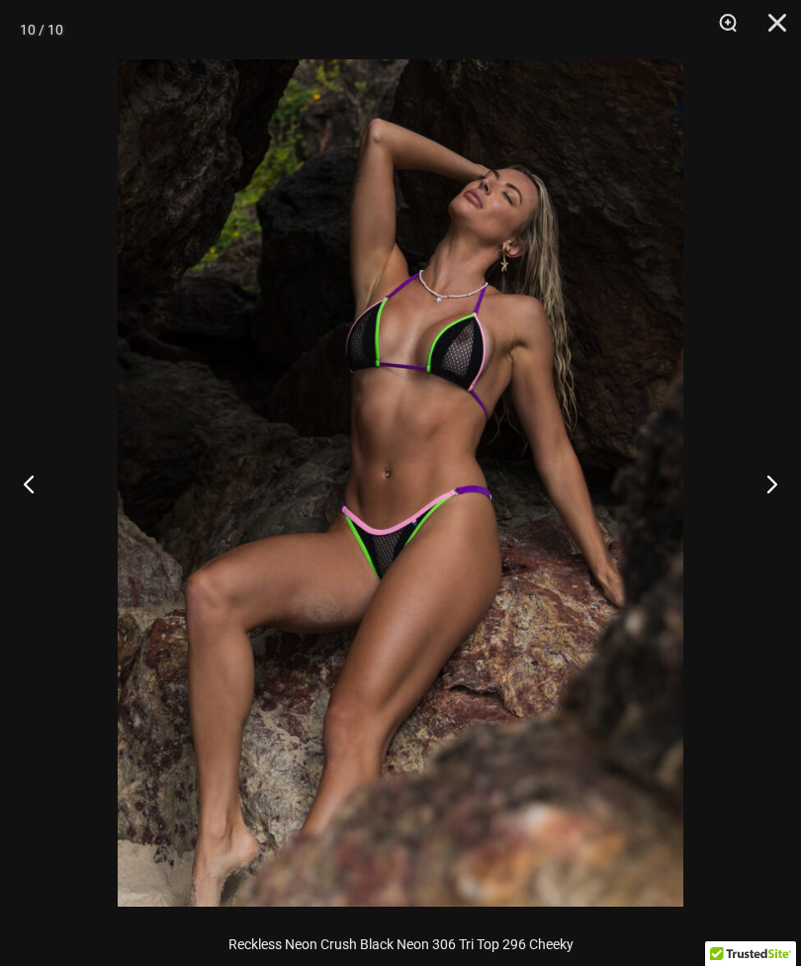
click at [785, 30] on button "Close" at bounding box center [769, 29] width 49 height 59
